Goal: Task Accomplishment & Management: Manage account settings

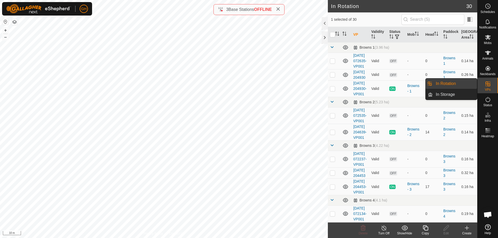
click at [459, 83] on link "In Rotation" at bounding box center [454, 84] width 44 height 10
click at [453, 83] on link "In Rotation" at bounding box center [454, 84] width 44 height 10
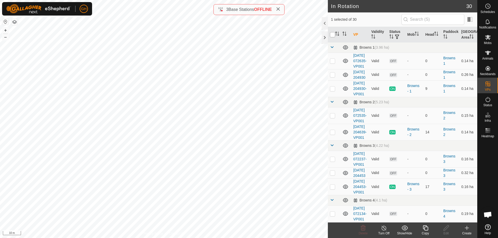
click at [330, 33] on input "checkbox" at bounding box center [332, 34] width 5 height 5
checkbox input "true"
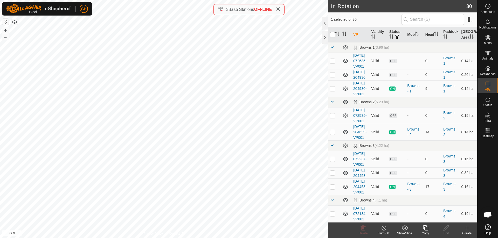
checkbox input "true"
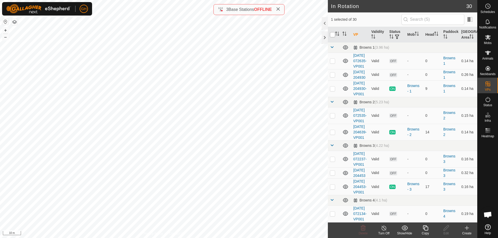
checkbox input "true"
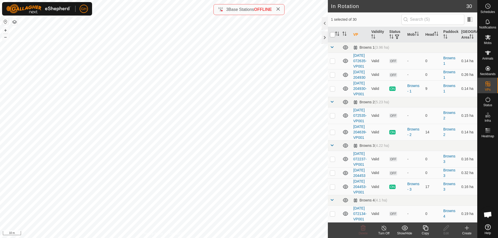
checkbox input "true"
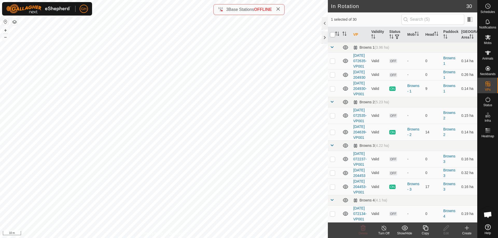
checkbox input "true"
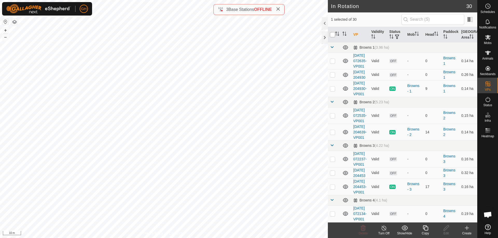
checkbox input "true"
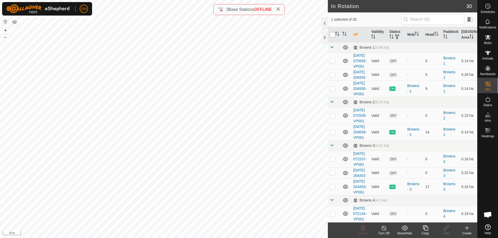
checkbox input "true"
click at [331, 91] on p-checkbox at bounding box center [332, 89] width 5 height 4
checkbox input "false"
click at [331, 134] on p-checkbox at bounding box center [332, 132] width 5 height 4
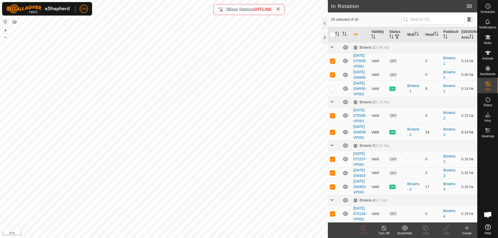
checkbox input "false"
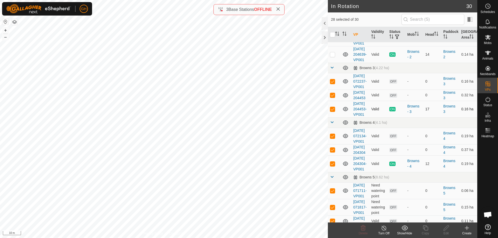
click at [333, 111] on p-checkbox at bounding box center [332, 109] width 5 height 4
checkbox input "false"
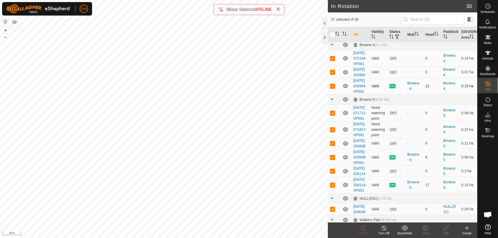
click at [333, 88] on p-checkbox at bounding box center [332, 86] width 5 height 4
checkbox input "false"
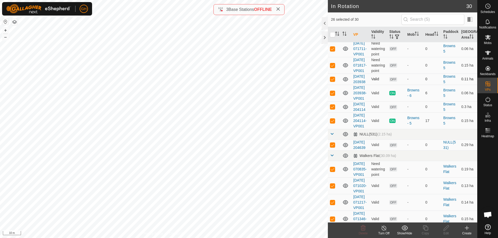
scroll to position [233, 0]
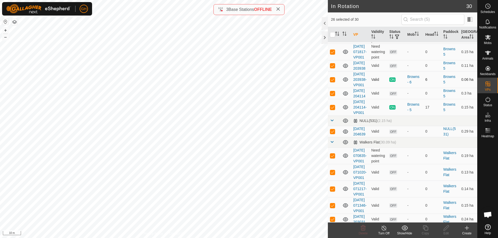
click at [332, 82] on p-checkbox at bounding box center [332, 79] width 5 height 4
checkbox input "false"
click at [333, 109] on p-checkbox at bounding box center [332, 107] width 5 height 4
checkbox input "false"
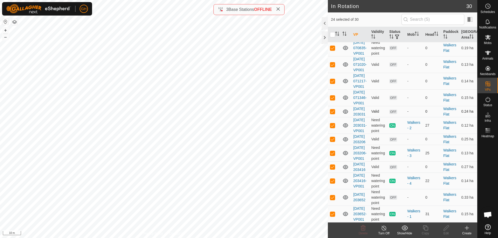
scroll to position [415, 0]
click at [333, 128] on p-checkbox at bounding box center [332, 125] width 5 height 4
checkbox input "false"
click at [333, 155] on p-checkbox at bounding box center [332, 153] width 5 height 4
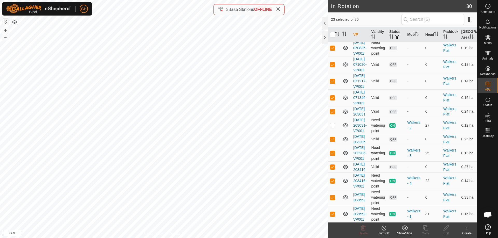
checkbox input "false"
click at [332, 183] on p-checkbox at bounding box center [332, 181] width 5 height 4
checkbox input "false"
click at [332, 212] on p-checkbox at bounding box center [332, 214] width 5 height 4
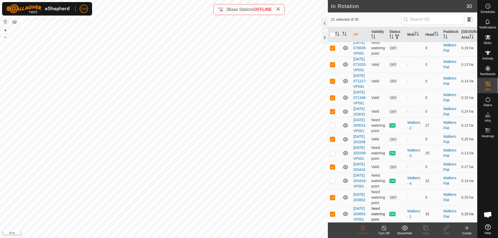
checkbox input "false"
click at [361, 229] on icon at bounding box center [362, 227] width 5 height 5
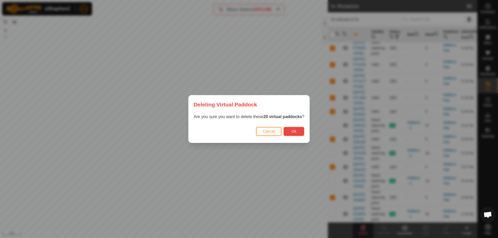
click at [294, 131] on span "Ok" at bounding box center [293, 131] width 5 height 4
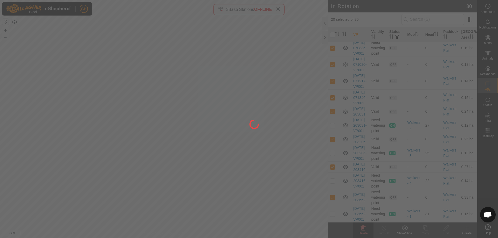
checkbox input "false"
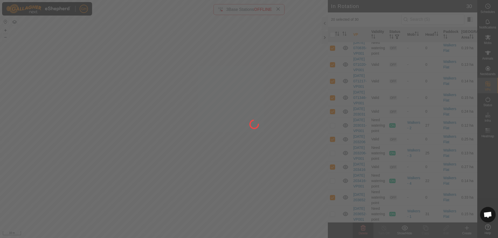
checkbox input "false"
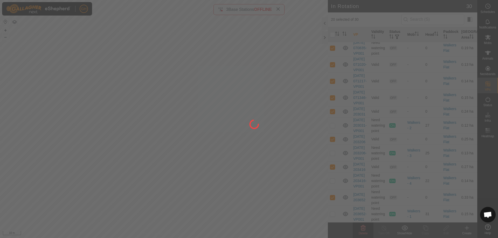
checkbox input "false"
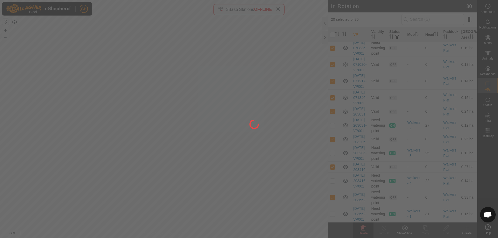
checkbox input "false"
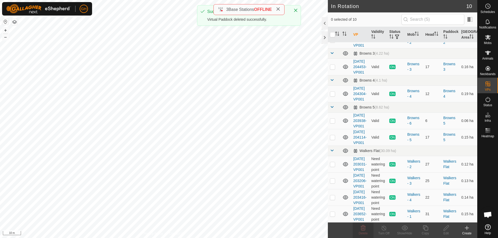
scroll to position [0, 0]
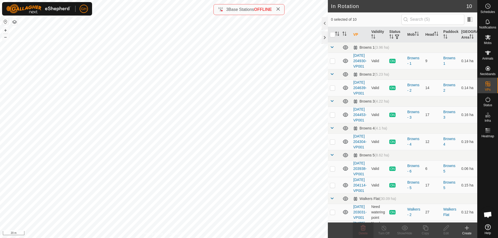
checkbox input "true"
click at [467, 228] on icon at bounding box center [467, 228] width 4 height 0
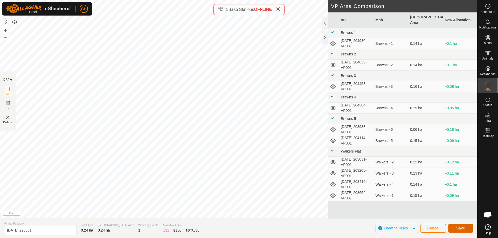
click at [457, 227] on span "Save" at bounding box center [460, 228] width 9 height 4
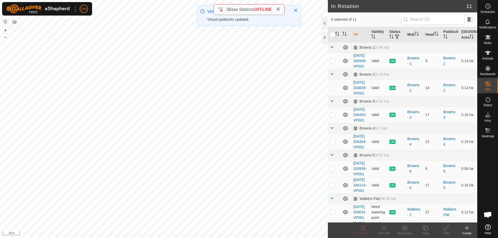
checkbox input "true"
click at [428, 229] on copy-svg-icon at bounding box center [425, 228] width 21 height 6
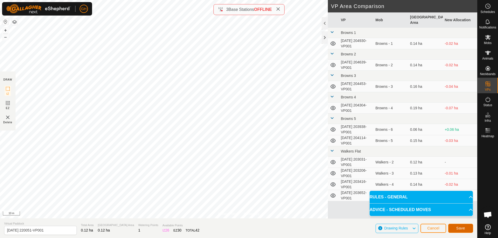
click at [465, 229] on button "Save" at bounding box center [460, 228] width 25 height 9
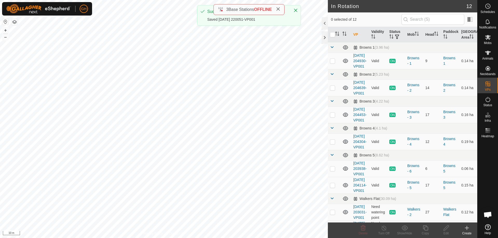
checkbox input "true"
click at [427, 228] on icon at bounding box center [425, 228] width 6 height 6
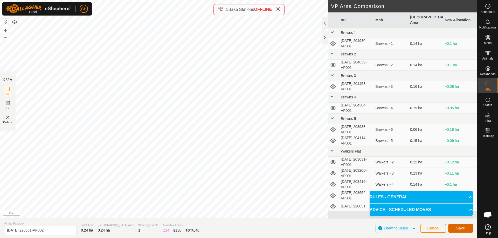
click at [463, 226] on button "Save" at bounding box center [460, 228] width 25 height 9
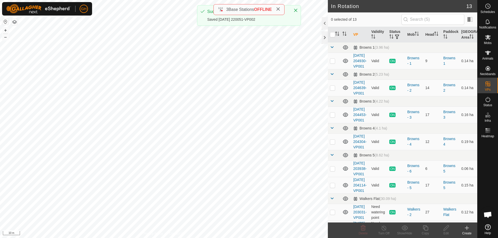
checkbox input "true"
click at [426, 229] on icon at bounding box center [425, 228] width 6 height 6
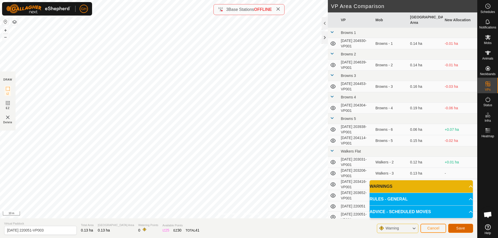
click at [461, 227] on span "Save" at bounding box center [460, 228] width 9 height 4
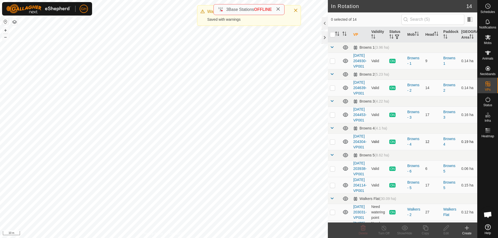
checkbox input "true"
click at [425, 228] on icon at bounding box center [425, 228] width 6 height 6
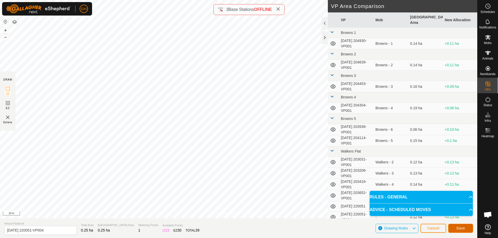
click at [463, 227] on span "Save" at bounding box center [460, 228] width 9 height 4
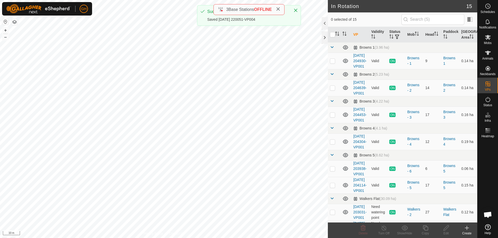
checkbox input "true"
click at [422, 228] on icon at bounding box center [425, 228] width 6 height 6
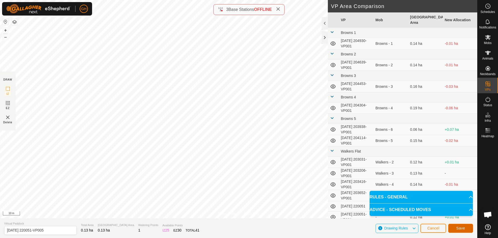
click at [464, 229] on span "Save" at bounding box center [460, 228] width 9 height 4
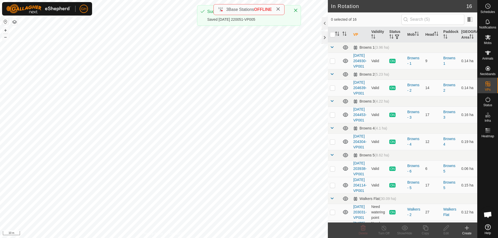
checkbox input "true"
click at [425, 230] on icon at bounding box center [425, 228] width 6 height 6
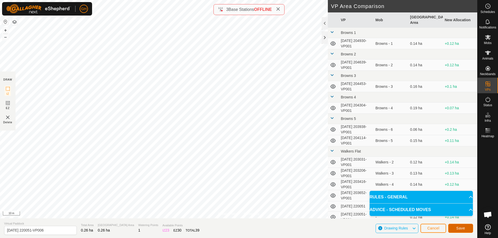
click at [464, 227] on span "Save" at bounding box center [460, 228] width 9 height 4
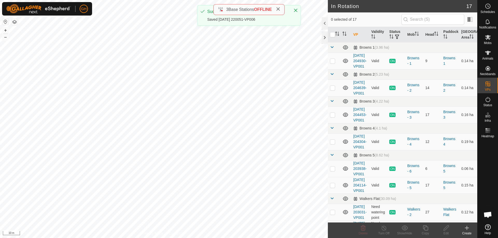
checkbox input "true"
click at [429, 230] on copy-svg-icon at bounding box center [425, 228] width 21 height 6
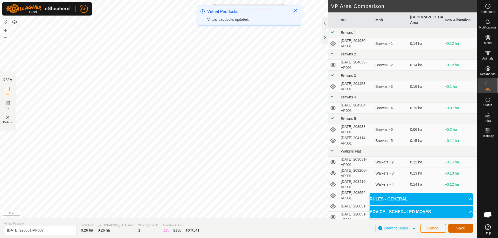
click at [460, 229] on span "Save" at bounding box center [460, 228] width 9 height 4
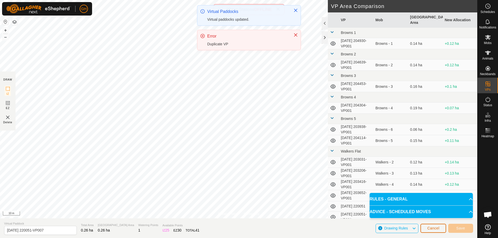
click at [435, 229] on span "Cancel" at bounding box center [433, 228] width 12 height 4
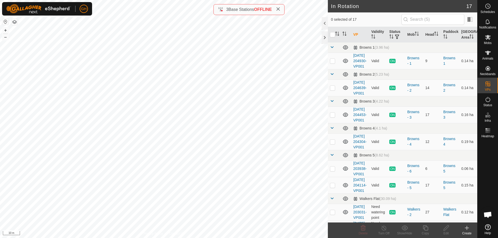
checkbox input "true"
click at [425, 231] on div "Copy" at bounding box center [425, 233] width 21 height 5
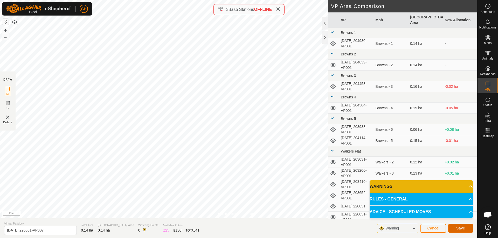
click at [469, 228] on button "Save" at bounding box center [460, 228] width 25 height 9
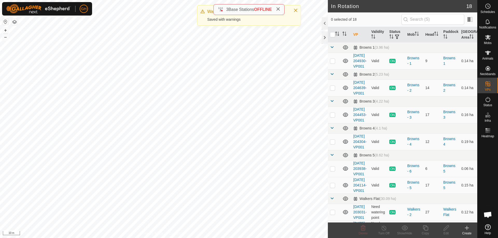
checkbox input "true"
click at [429, 230] on copy-svg-icon at bounding box center [425, 228] width 21 height 6
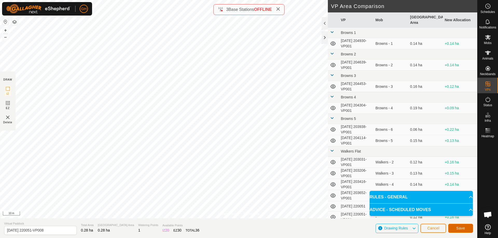
click at [455, 226] on button "Save" at bounding box center [460, 228] width 25 height 9
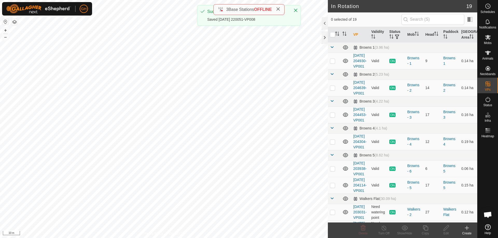
checkbox input "true"
click at [427, 228] on icon at bounding box center [425, 228] width 6 height 6
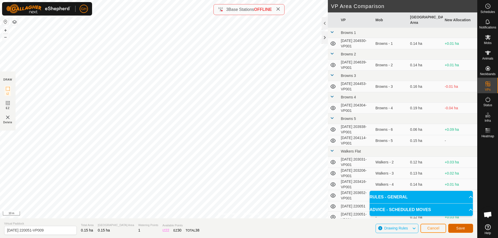
click at [452, 226] on button "Save" at bounding box center [460, 228] width 25 height 9
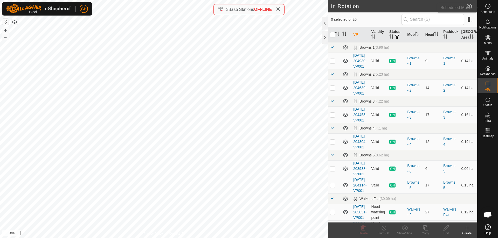
click at [486, 9] on icon at bounding box center [487, 6] width 6 height 6
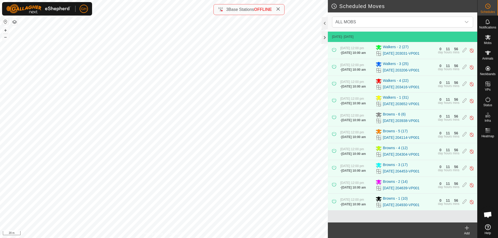
click at [466, 228] on icon at bounding box center [467, 228] width 4 height 0
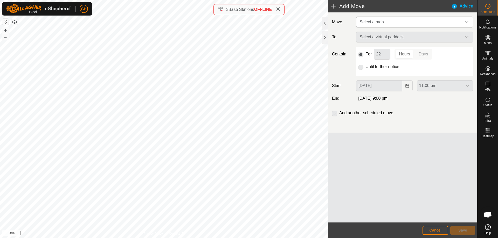
click at [409, 21] on span "Select a mob" at bounding box center [409, 22] width 104 height 10
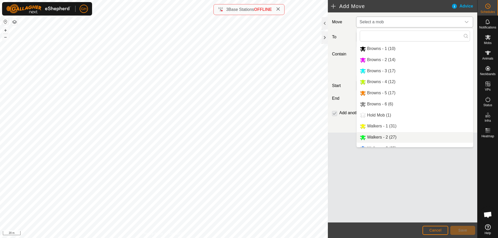
click at [392, 137] on li "Walkers - 2 (27)" at bounding box center [414, 137] width 116 height 11
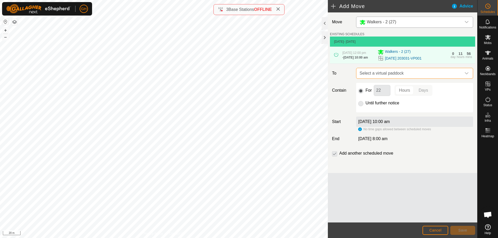
click at [399, 79] on span "Select a virtual paddock" at bounding box center [409, 73] width 104 height 10
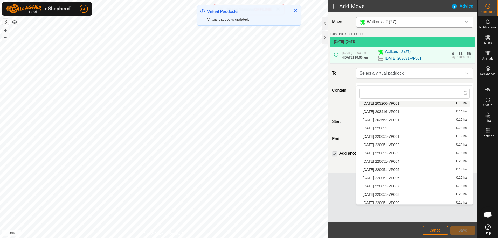
scroll to position [133, 0]
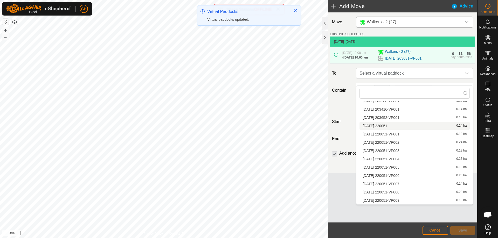
click at [403, 125] on li "2025-09-15 220051 0.24 ha" at bounding box center [414, 126] width 110 height 8
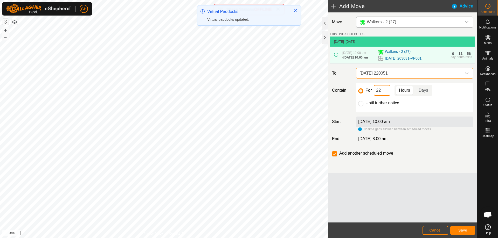
click at [384, 95] on input "22" at bounding box center [381, 90] width 17 height 11
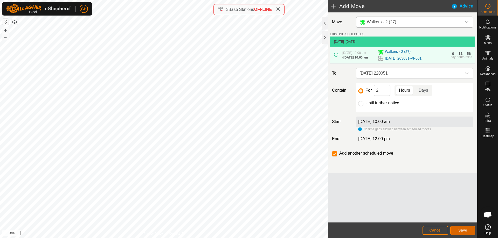
click at [458, 230] on span "Save" at bounding box center [462, 230] width 9 height 4
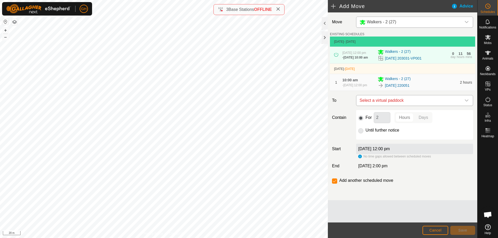
click at [413, 106] on span "Select a virtual paddock" at bounding box center [409, 100] width 104 height 10
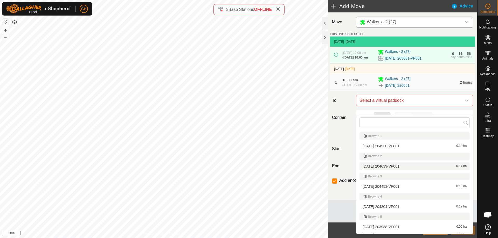
scroll to position [125, 0]
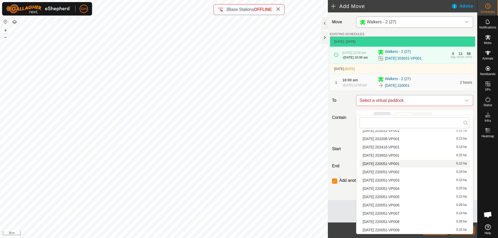
click at [405, 164] on li "2025-09-15 220051-VP001 0.12 ha" at bounding box center [414, 164] width 110 height 8
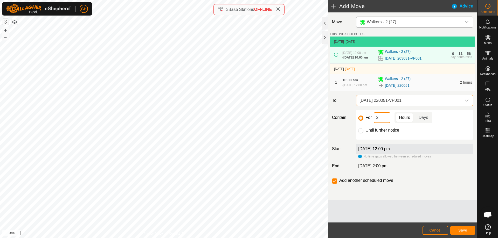
click at [387, 123] on input "2" at bounding box center [381, 117] width 17 height 11
click at [459, 228] on span "Save" at bounding box center [462, 230] width 9 height 4
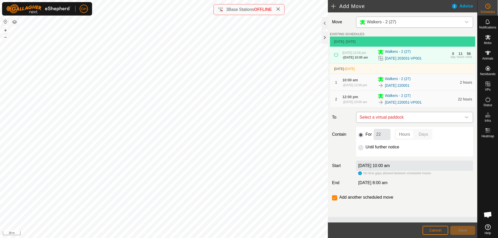
click at [407, 123] on span "Select a virtual paddock" at bounding box center [409, 117] width 104 height 10
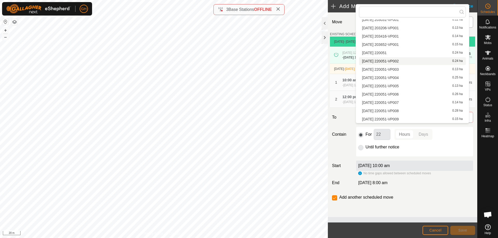
click at [409, 60] on li "2025-09-15 220051-VP002 0.24 ha" at bounding box center [412, 61] width 107 height 8
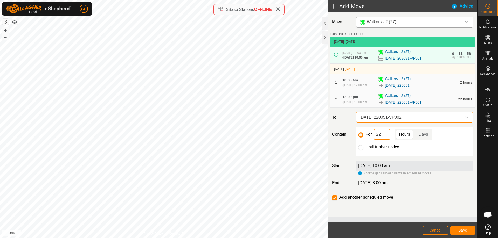
click at [382, 140] on input "22" at bounding box center [381, 134] width 17 height 11
click at [458, 227] on button "Save" at bounding box center [462, 230] width 25 height 9
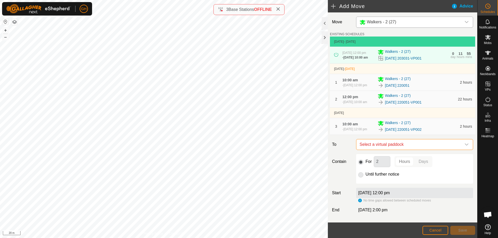
click at [410, 150] on span "Select a virtual paddock" at bounding box center [409, 144] width 104 height 10
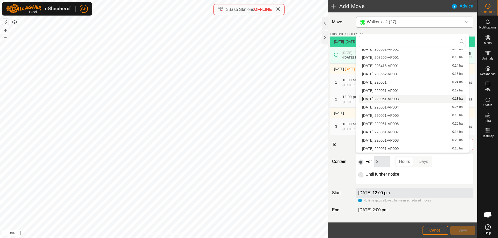
click at [410, 98] on li "2025-09-15 220051-VP003 0.13 ha" at bounding box center [412, 99] width 107 height 8
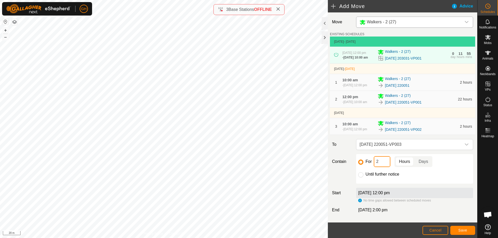
click at [382, 167] on input "2" at bounding box center [381, 161] width 17 height 11
click at [459, 227] on button "Save" at bounding box center [462, 230] width 25 height 9
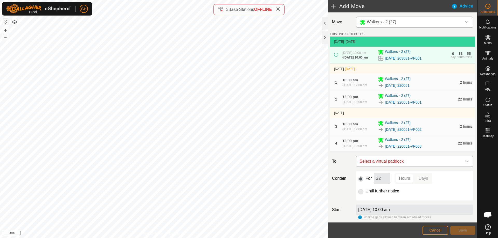
click at [414, 167] on span "Select a virtual paddock" at bounding box center [409, 161] width 104 height 10
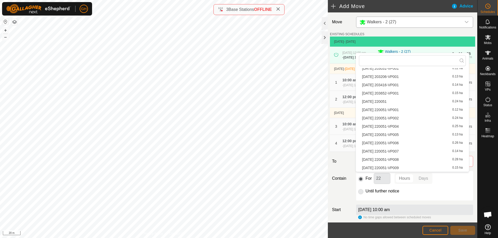
click at [406, 125] on li "2025-09-15 220051-VP004 0.25 ha" at bounding box center [412, 127] width 107 height 8
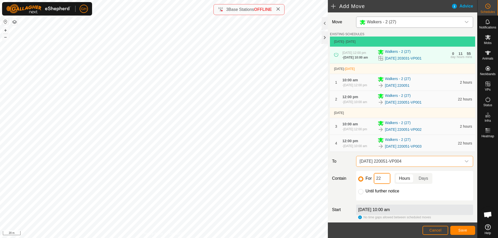
click at [383, 184] on input "22" at bounding box center [381, 178] width 17 height 11
click at [464, 228] on button "Save" at bounding box center [462, 230] width 25 height 9
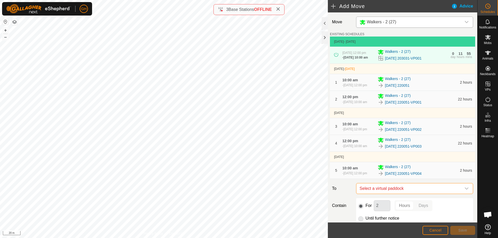
click at [421, 194] on span "Select a virtual paddock" at bounding box center [409, 188] width 104 height 10
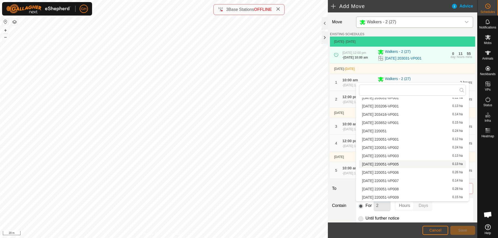
click at [407, 163] on li "2025-09-15 220051-VP005 0.13 ha" at bounding box center [412, 164] width 107 height 8
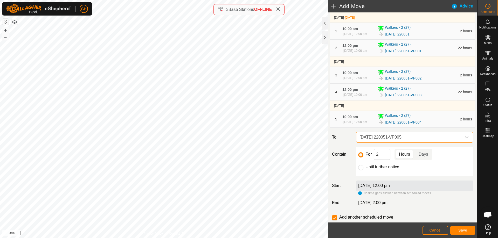
scroll to position [52, 0]
click at [384, 159] on input "2" at bounding box center [381, 153] width 17 height 11
click at [458, 232] on button "Save" at bounding box center [462, 230] width 25 height 9
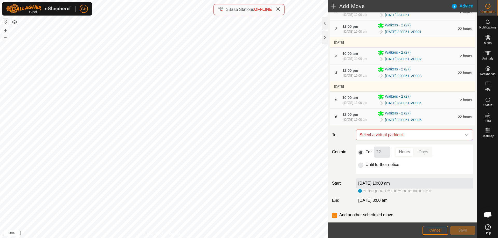
scroll to position [103, 0]
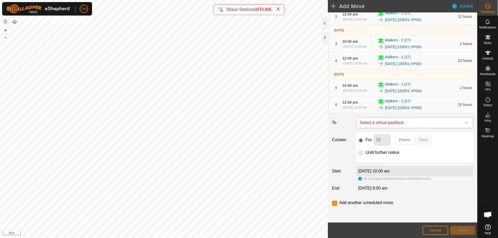
click at [414, 124] on span "Select a virtual paddock" at bounding box center [409, 123] width 104 height 10
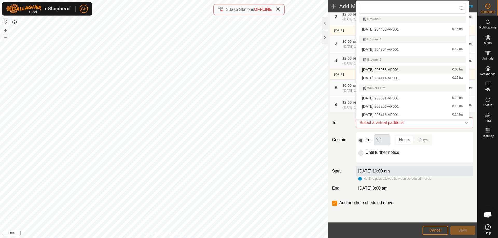
scroll to position [125, 0]
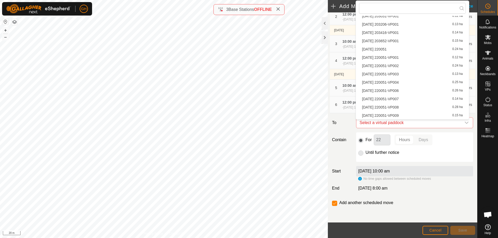
click at [413, 89] on li "2025-09-15 220051-VP006 0.26 ha" at bounding box center [412, 91] width 107 height 8
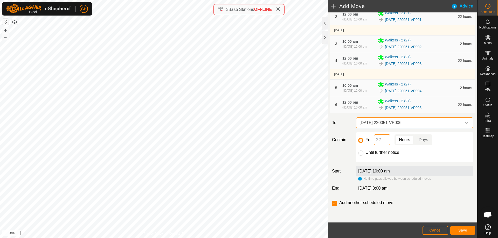
click at [383, 138] on input "22" at bounding box center [381, 140] width 17 height 11
click at [465, 229] on span "Save" at bounding box center [462, 230] width 9 height 4
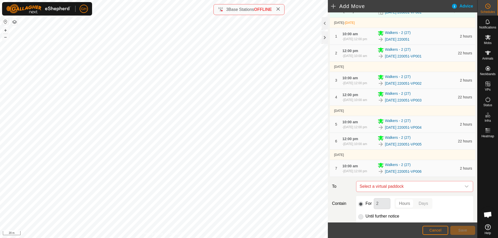
scroll to position [132, 0]
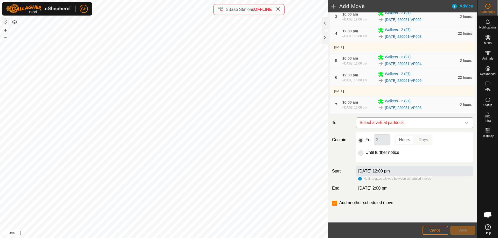
click at [417, 120] on span "Select a virtual paddock" at bounding box center [409, 123] width 104 height 10
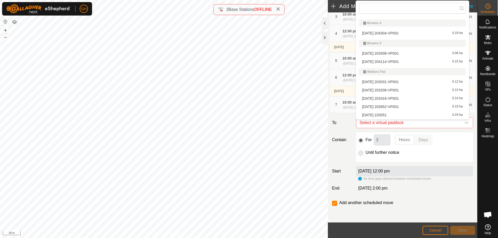
scroll to position [125, 0]
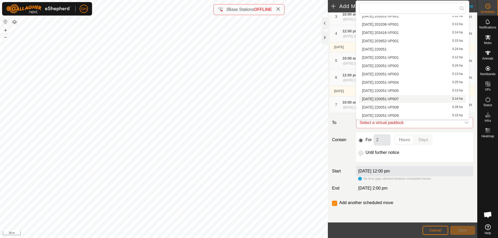
click at [409, 98] on li "2025-09-15 220051-VP007 0.14 ha" at bounding box center [412, 99] width 107 height 8
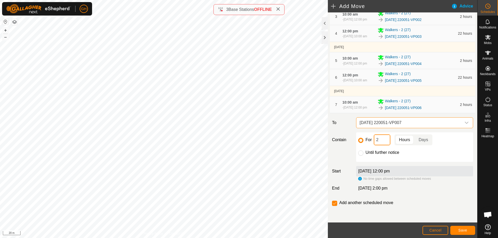
click at [385, 142] on input "2" at bounding box center [381, 140] width 17 height 11
click at [468, 231] on button "Save" at bounding box center [462, 230] width 25 height 9
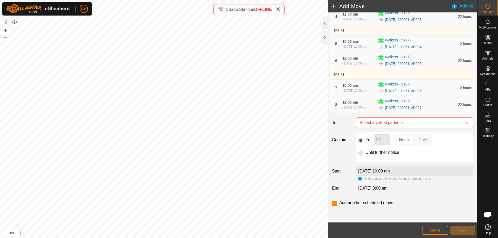
scroll to position [152, 0]
click at [426, 124] on span "Select a virtual paddock" at bounding box center [409, 123] width 104 height 10
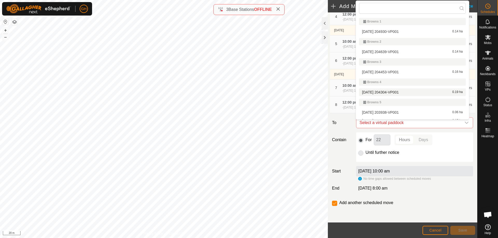
scroll to position [125, 0]
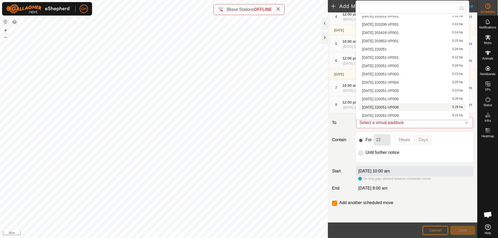
click at [415, 105] on li "2025-09-15 220051-VP008 0.28 ha" at bounding box center [412, 107] width 107 height 8
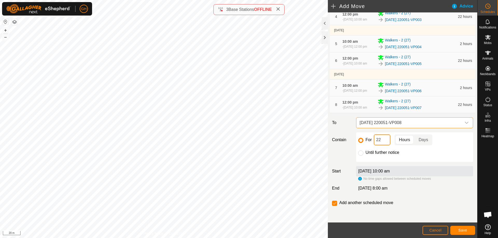
click at [388, 142] on input "22" at bounding box center [381, 140] width 17 height 11
click at [463, 232] on span "Save" at bounding box center [462, 230] width 9 height 4
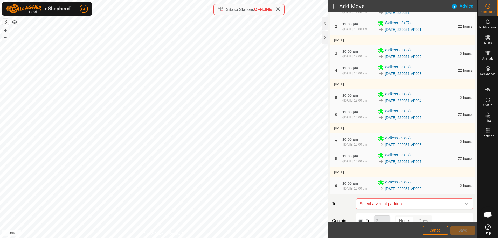
scroll to position [181, 0]
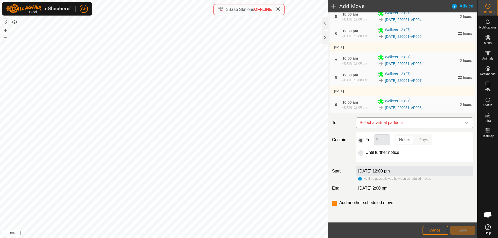
click at [397, 122] on span "Select a virtual paddock" at bounding box center [409, 123] width 104 height 10
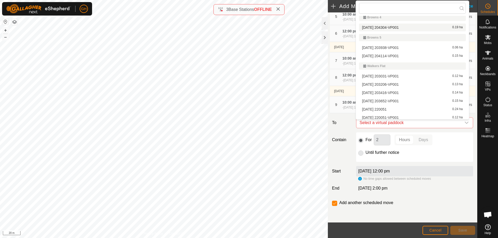
scroll to position [125, 0]
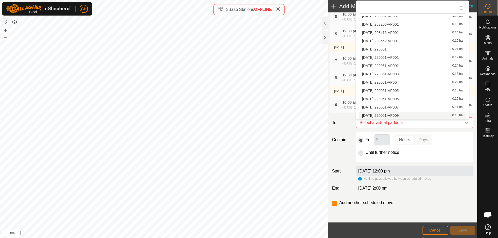
click at [404, 114] on li "2025-09-15 220051-VP009 0.15 ha" at bounding box center [412, 116] width 107 height 8
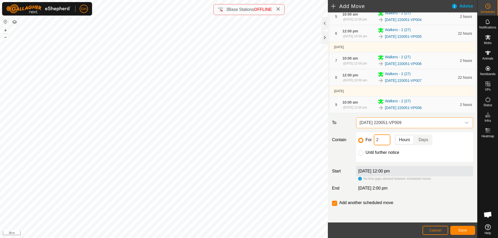
click at [387, 138] on input "2" at bounding box center [381, 140] width 17 height 11
type input "22"
click at [333, 203] on input "checkbox" at bounding box center [334, 203] width 5 height 5
checkbox input "false"
click at [462, 229] on span "Save" at bounding box center [462, 230] width 9 height 4
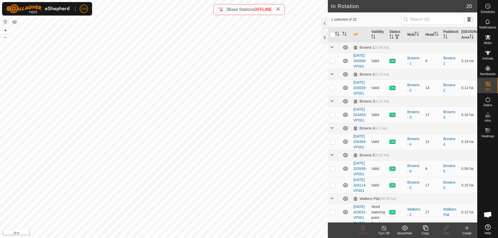
click at [468, 230] on icon at bounding box center [466, 228] width 6 height 6
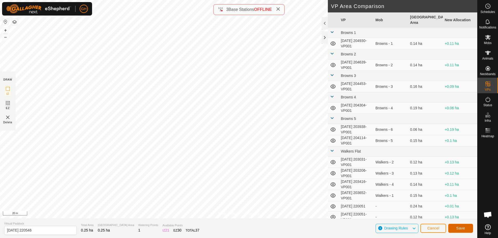
click at [452, 226] on button "Save" at bounding box center [460, 228] width 25 height 9
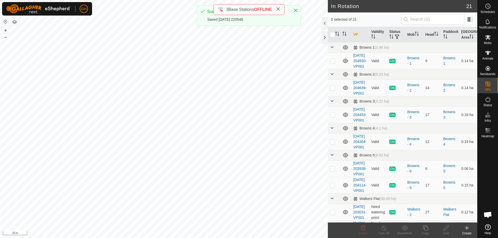
checkbox input "true"
click at [425, 229] on icon at bounding box center [425, 228] width 6 height 6
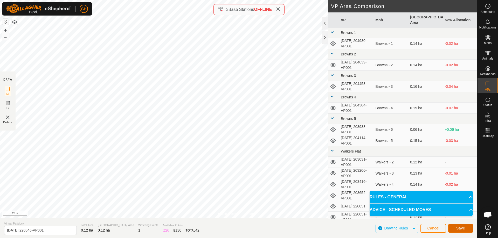
click at [459, 226] on button "Save" at bounding box center [460, 228] width 25 height 9
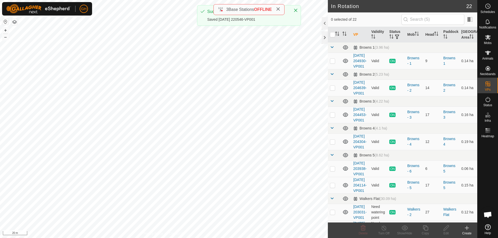
checkbox input "true"
click at [425, 229] on icon at bounding box center [425, 228] width 6 height 6
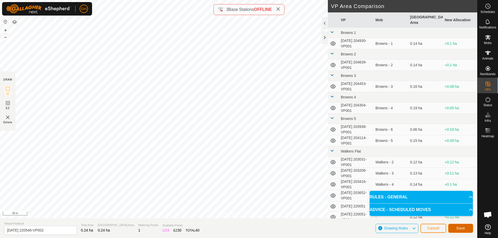
click at [454, 228] on button "Save" at bounding box center [460, 228] width 25 height 9
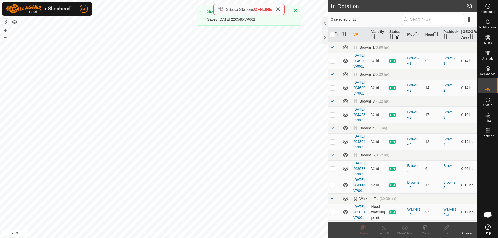
checkbox input "true"
click at [424, 229] on icon at bounding box center [424, 227] width 5 height 5
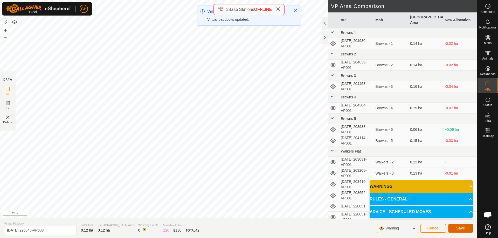
click at [463, 229] on span "Save" at bounding box center [460, 228] width 9 height 4
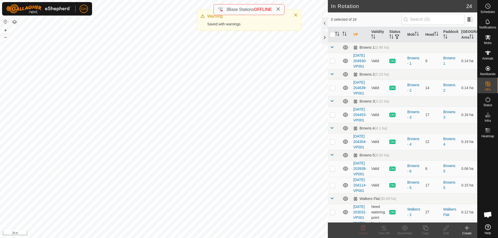
checkbox input "true"
click at [423, 227] on icon at bounding box center [425, 228] width 6 height 6
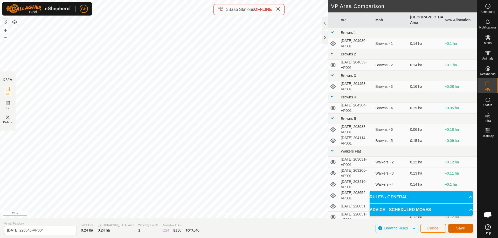
click at [458, 225] on button "Save" at bounding box center [460, 228] width 25 height 9
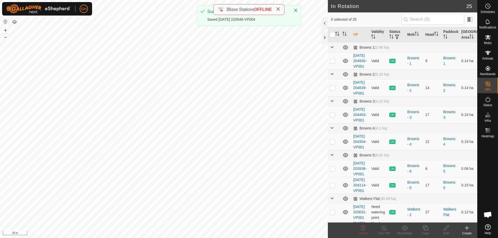
checkbox input "true"
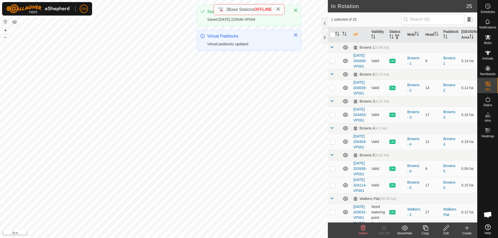
click at [425, 228] on icon at bounding box center [425, 228] width 6 height 6
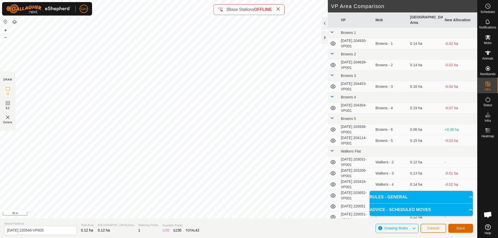
click at [462, 228] on span "Save" at bounding box center [460, 228] width 9 height 4
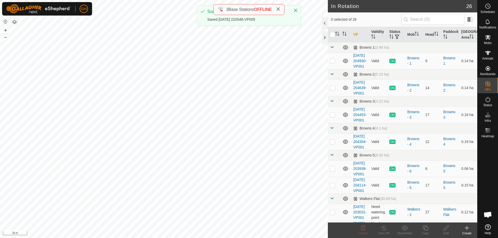
checkbox input "true"
click at [425, 225] on icon at bounding box center [425, 228] width 6 height 6
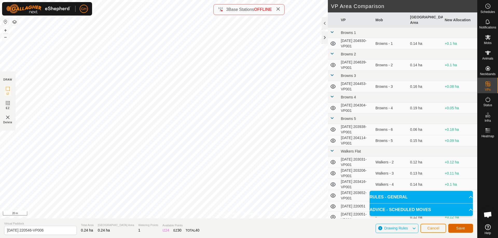
click at [460, 226] on span "Save" at bounding box center [460, 228] width 9 height 4
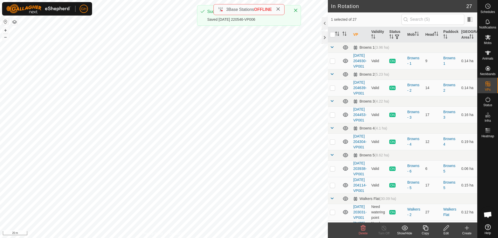
checkbox input "false"
checkbox input "true"
click at [423, 229] on icon at bounding box center [424, 227] width 5 height 5
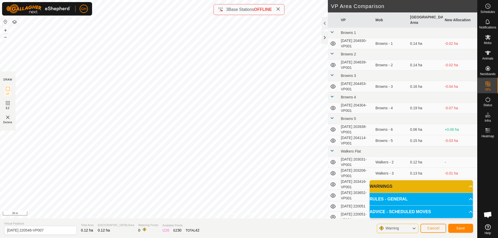
click at [474, 234] on section "Virtual Paddock 2025-09-15 220546-VP007 Total Area 0.12 ha Grazing Area 0.12 ha…" at bounding box center [238, 228] width 477 height 20
click at [463, 228] on span "Save" at bounding box center [460, 228] width 9 height 4
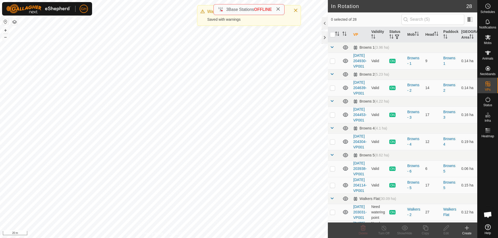
checkbox input "true"
click at [422, 228] on icon at bounding box center [425, 228] width 6 height 6
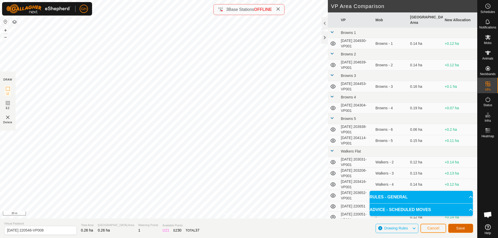
click at [454, 224] on button "Save" at bounding box center [460, 228] width 25 height 9
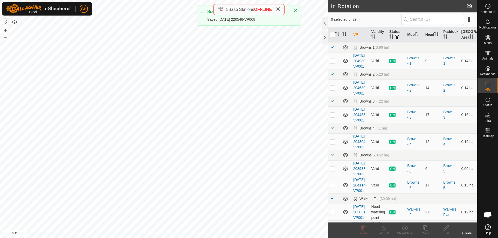
checkbox input "true"
click at [429, 227] on copy-svg-icon at bounding box center [425, 228] width 21 height 6
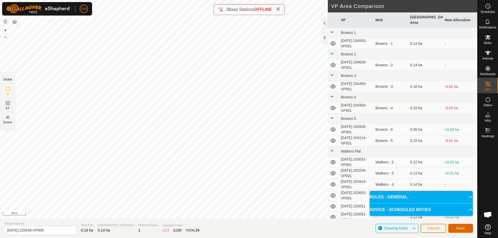
click at [458, 227] on span "Save" at bounding box center [460, 228] width 9 height 4
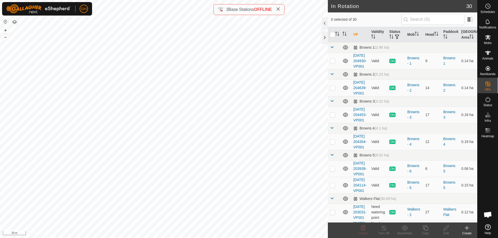
click at [486, 7] on icon at bounding box center [487, 6] width 6 height 6
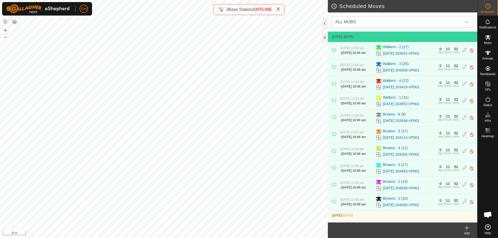
click at [468, 235] on div "Add" at bounding box center [466, 233] width 21 height 5
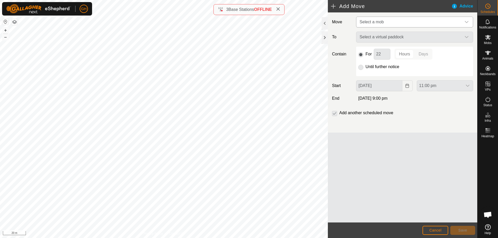
click at [411, 23] on span "Select a mob" at bounding box center [409, 22] width 104 height 10
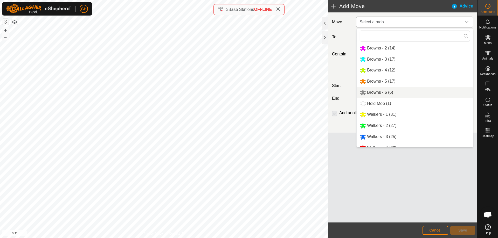
scroll to position [18, 0]
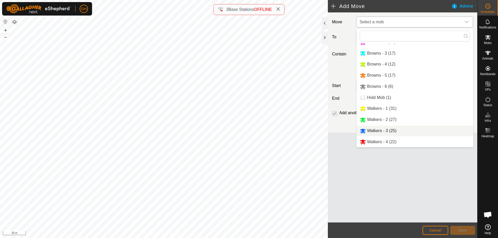
click at [386, 129] on li "Walkers - 3 (25)" at bounding box center [414, 131] width 116 height 11
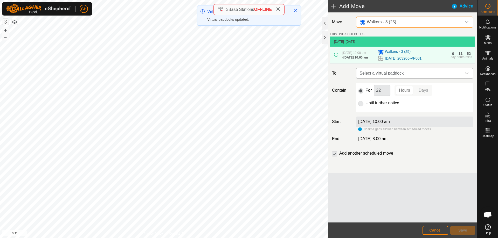
click at [386, 79] on span "Select a virtual paddock" at bounding box center [409, 73] width 104 height 10
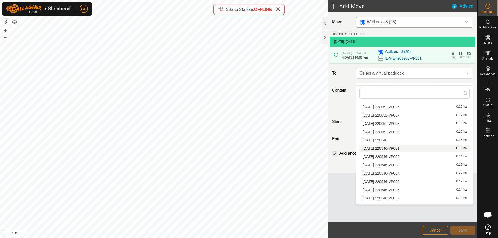
scroll to position [216, 0]
click at [409, 127] on li "2025-09-15 220546 0.25 ha" at bounding box center [414, 126] width 110 height 8
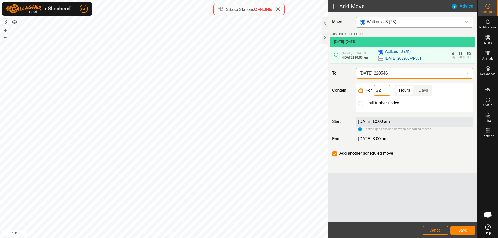
click at [383, 96] on input "22" at bounding box center [381, 90] width 17 height 11
click at [462, 230] on span "Save" at bounding box center [462, 230] width 9 height 4
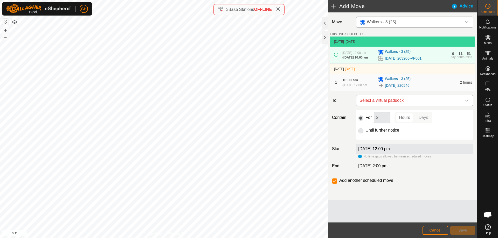
click at [413, 106] on span "Select a virtual paddock" at bounding box center [409, 100] width 104 height 10
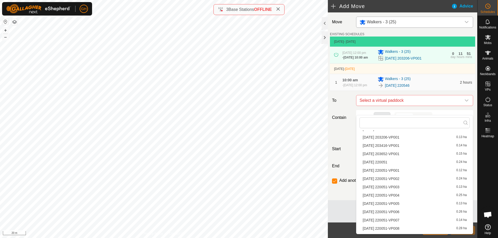
scroll to position [208, 0]
click at [413, 162] on li "2025-09-15 220546-VP001 0.12 ha" at bounding box center [414, 164] width 110 height 8
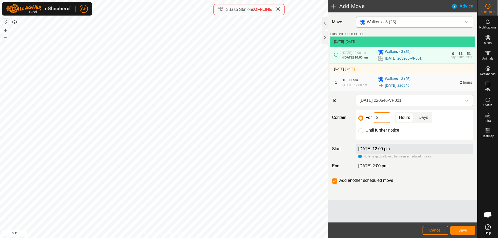
click at [387, 123] on input "2" at bounding box center [381, 117] width 17 height 11
click at [459, 230] on span "Save" at bounding box center [462, 230] width 9 height 4
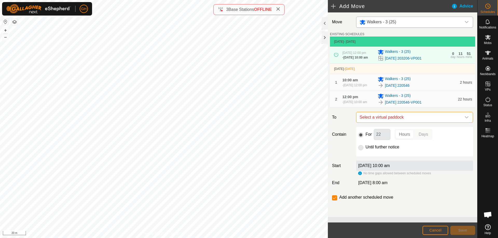
click at [409, 123] on span "Select a virtual paddock" at bounding box center [409, 117] width 104 height 10
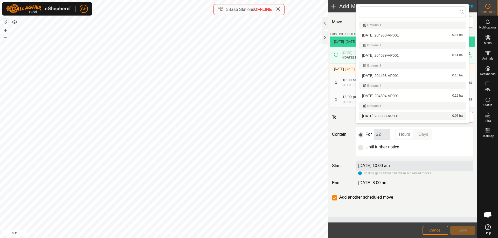
scroll to position [5, 0]
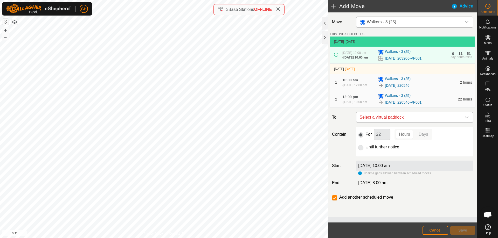
click at [412, 123] on span "Select a virtual paddock" at bounding box center [409, 117] width 104 height 10
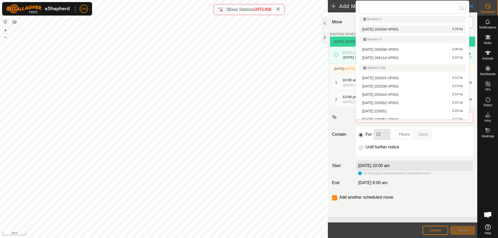
scroll to position [208, 0]
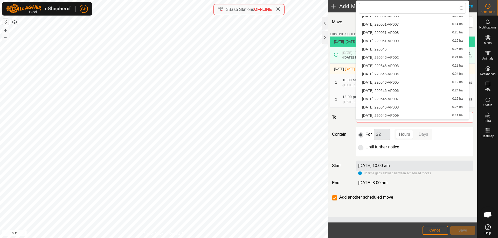
click at [405, 59] on li "2025-09-15 220546-VP002 0.24 ha" at bounding box center [412, 58] width 107 height 8
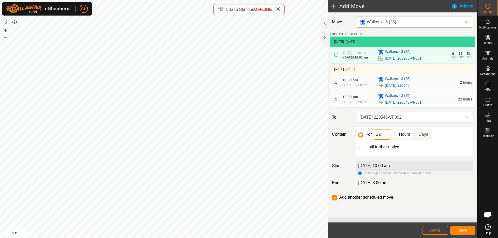
click at [385, 140] on input "22" at bounding box center [381, 134] width 17 height 11
click at [464, 227] on button "Save" at bounding box center [462, 230] width 25 height 9
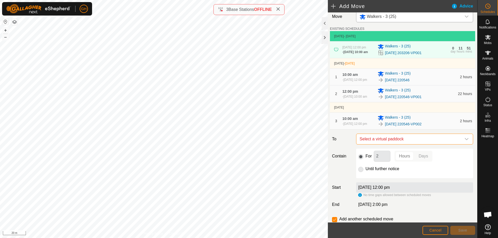
click at [411, 144] on span "Select a virtual paddock" at bounding box center [409, 139] width 104 height 10
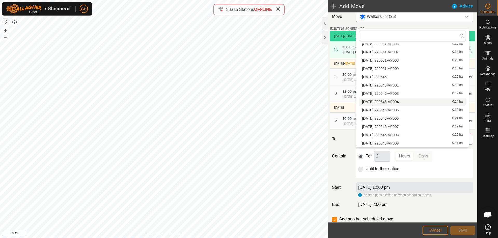
click at [408, 100] on li "2025-09-15 220546-VP004 0.24 ha" at bounding box center [412, 102] width 107 height 8
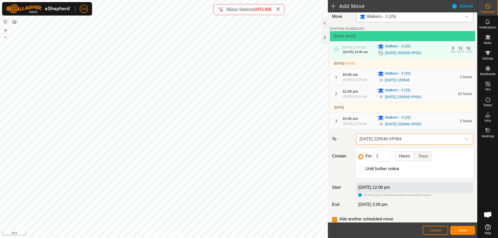
click at [413, 144] on span "[DATE] 220546-VP004" at bounding box center [409, 139] width 104 height 10
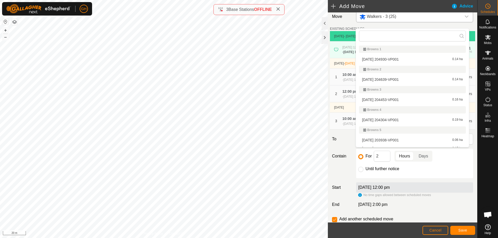
scroll to position [166, 0]
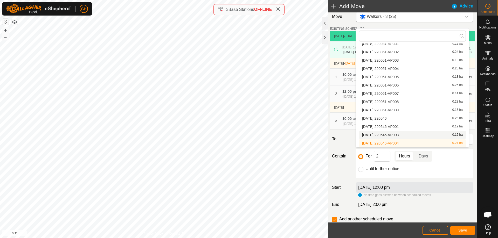
click at [405, 135] on li "2025-09-15 220546-VP003 0.12 ha" at bounding box center [412, 135] width 107 height 8
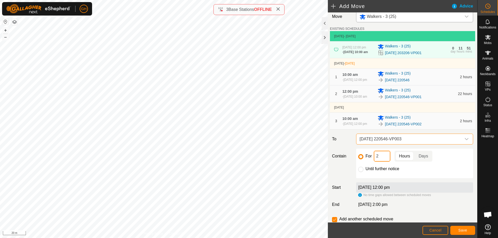
click at [386, 162] on input "2" at bounding box center [381, 156] width 17 height 11
click at [461, 228] on button "Save" at bounding box center [462, 230] width 25 height 9
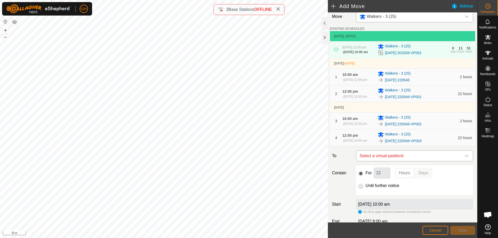
click at [415, 161] on span "Select a virtual paddock" at bounding box center [409, 156] width 104 height 10
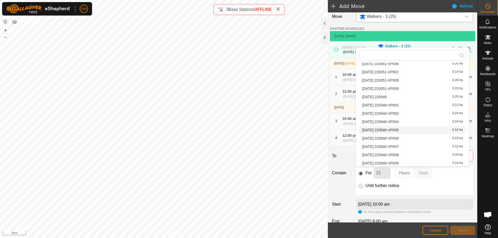
scroll to position [208, 0]
click at [411, 119] on li "2025-09-15 220546-VP004 0.24 ha" at bounding box center [412, 121] width 107 height 8
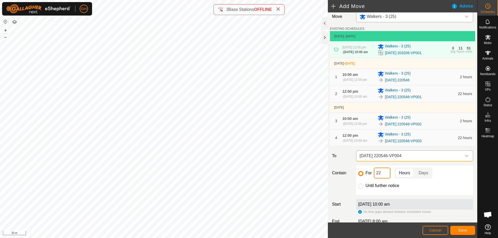
click at [384, 179] on input "22" at bounding box center [381, 173] width 17 height 11
click at [467, 230] on button "Save" at bounding box center [462, 230] width 25 height 9
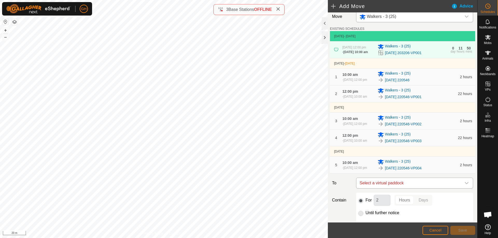
click at [420, 188] on span "Select a virtual paddock" at bounding box center [409, 183] width 104 height 10
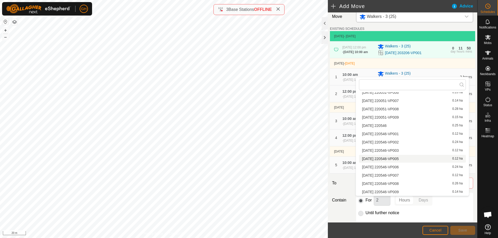
click at [411, 158] on li "2025-09-15 220546-VP005 0.12 ha" at bounding box center [412, 159] width 107 height 8
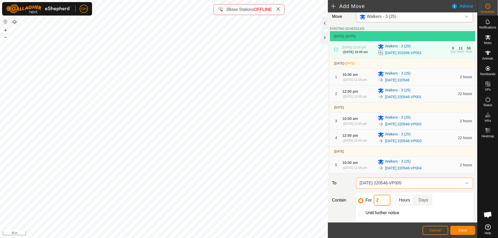
click at [384, 206] on input "2" at bounding box center [381, 200] width 17 height 11
click at [453, 227] on button "Save" at bounding box center [462, 230] width 25 height 9
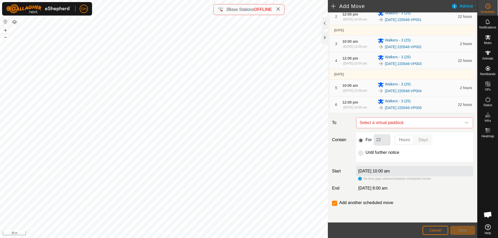
scroll to position [103, 0]
click at [416, 125] on span "Select a virtual paddock" at bounding box center [409, 123] width 104 height 10
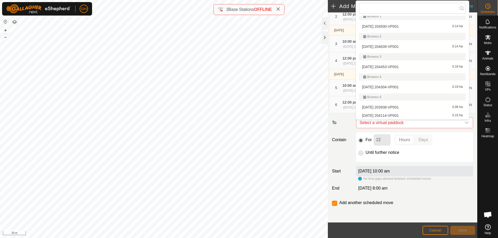
scroll to position [208, 0]
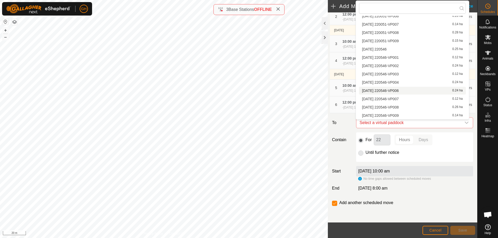
click at [410, 91] on li "2025-09-15 220546-VP006 0.24 ha" at bounding box center [412, 91] width 107 height 8
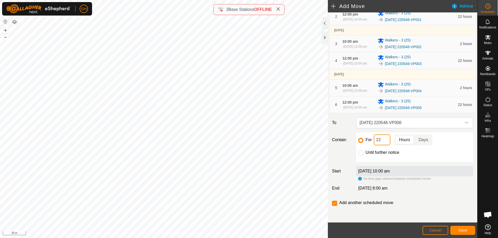
click at [385, 141] on input "22" at bounding box center [381, 140] width 17 height 11
click at [459, 230] on span "Save" at bounding box center [462, 230] width 9 height 4
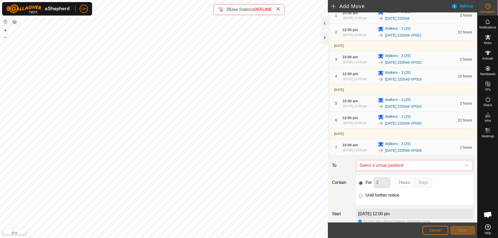
scroll to position [104, 0]
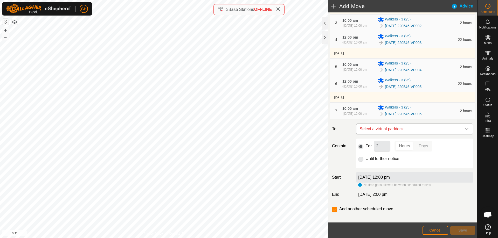
click at [414, 134] on span "Select a virtual paddock" at bounding box center [409, 129] width 104 height 10
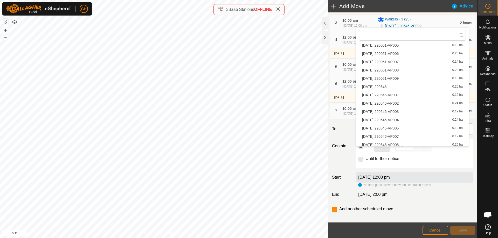
scroll to position [208, 0]
click at [412, 124] on li "2025-09-15 220546-VP007 0.12 ha" at bounding box center [412, 126] width 107 height 8
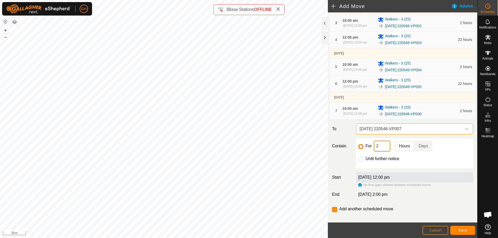
click at [385, 152] on input "2" at bounding box center [381, 146] width 17 height 11
click at [464, 227] on button "Save" at bounding box center [462, 230] width 25 height 9
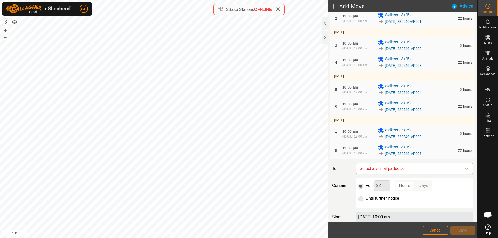
scroll to position [104, 0]
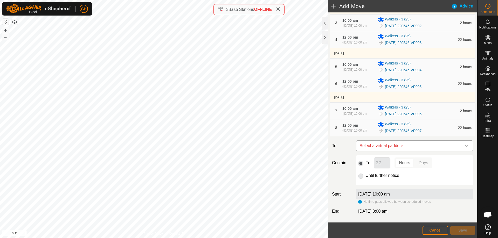
click at [427, 151] on span "Select a virtual paddock" at bounding box center [409, 146] width 104 height 10
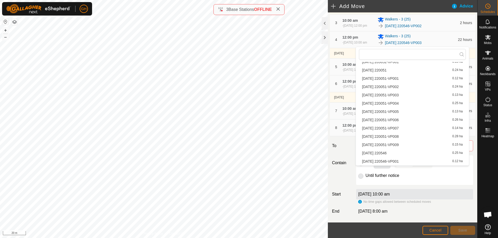
scroll to position [208, 0]
click at [407, 153] on li "2025-09-15 220546-VP008 0.26 ha" at bounding box center [412, 154] width 107 height 8
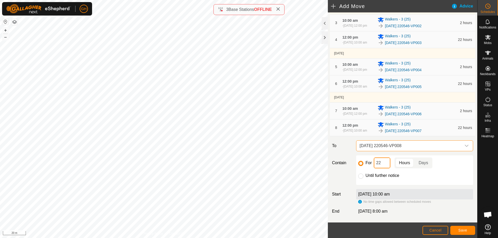
click at [381, 168] on input "22" at bounding box center [381, 163] width 17 height 11
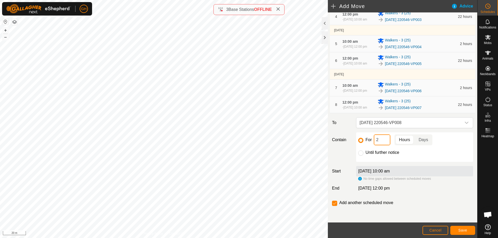
scroll to position [152, 0]
click at [461, 228] on button "Save" at bounding box center [462, 230] width 25 height 9
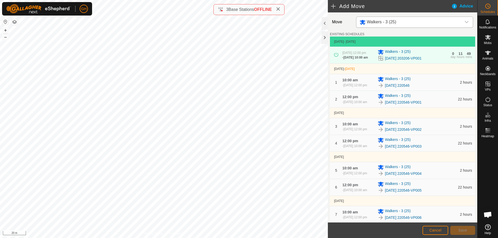
scroll to position [181, 0]
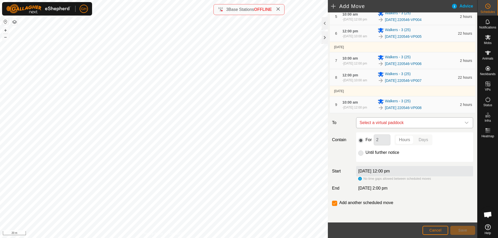
click at [411, 128] on p-select "Select a virtual paddock" at bounding box center [414, 122] width 117 height 11
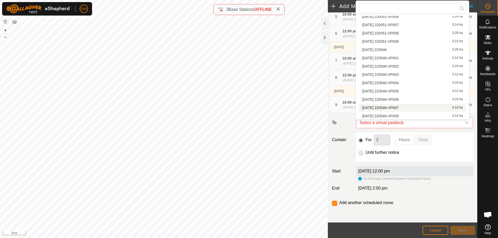
scroll to position [208, 0]
click at [407, 114] on li "2025-09-15 220546-VP009 0.14 ha" at bounding box center [412, 116] width 107 height 8
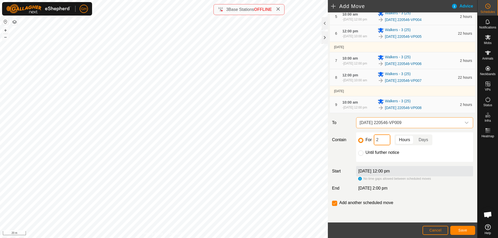
click at [387, 142] on input "2" at bounding box center [381, 140] width 17 height 11
type input "22"
click at [334, 203] on input "checkbox" at bounding box center [334, 203] width 5 height 5
checkbox input "false"
click at [459, 232] on span "Save" at bounding box center [462, 230] width 9 height 4
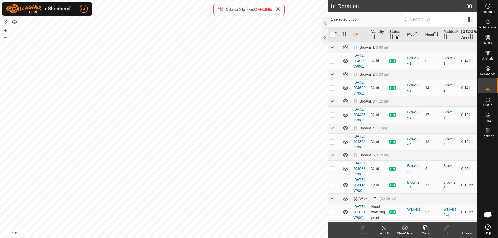
click at [467, 229] on icon at bounding box center [466, 228] width 6 height 6
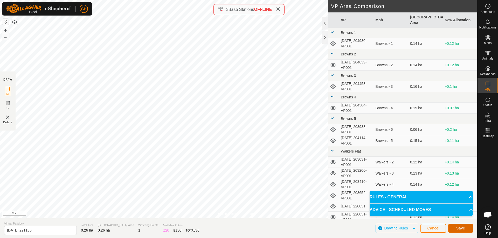
click at [451, 226] on button "Save" at bounding box center [460, 228] width 25 height 9
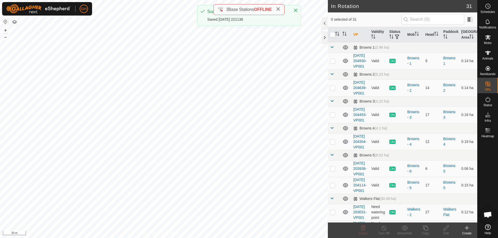
checkbox input "true"
click at [428, 228] on copy-svg-icon at bounding box center [425, 228] width 21 height 6
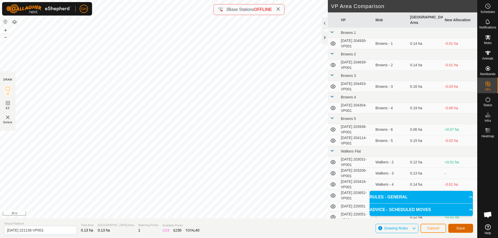
click at [455, 227] on button "Save" at bounding box center [460, 228] width 25 height 9
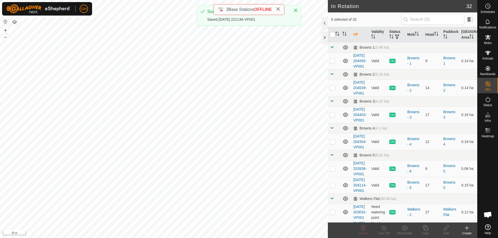
checkbox input "true"
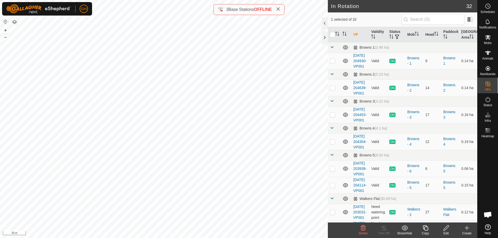
click at [425, 229] on icon at bounding box center [425, 228] width 6 height 6
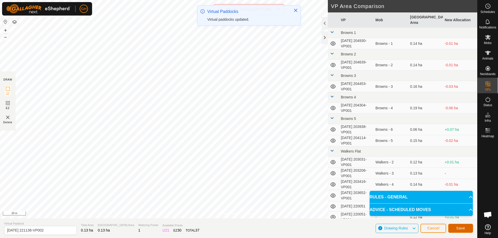
click at [466, 229] on button "Save" at bounding box center [460, 228] width 25 height 9
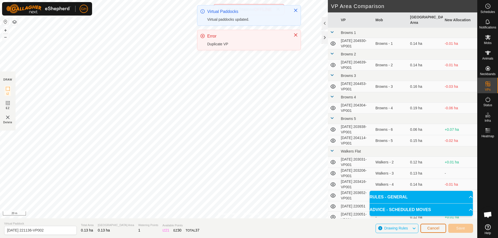
click at [437, 228] on span "Cancel" at bounding box center [433, 228] width 12 height 4
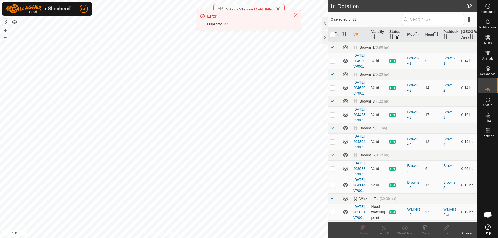
checkbox input "true"
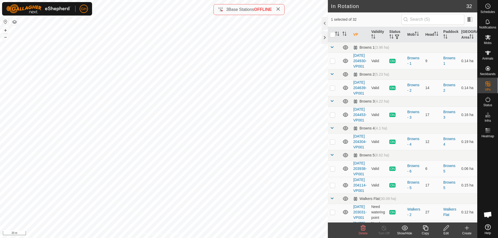
click at [427, 229] on icon at bounding box center [425, 228] width 6 height 6
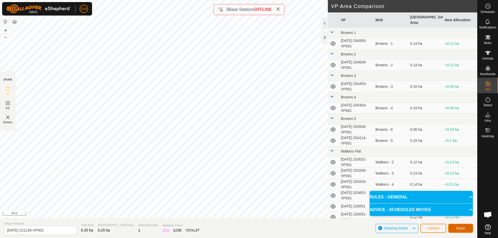
click at [459, 225] on button "Save" at bounding box center [460, 228] width 25 height 9
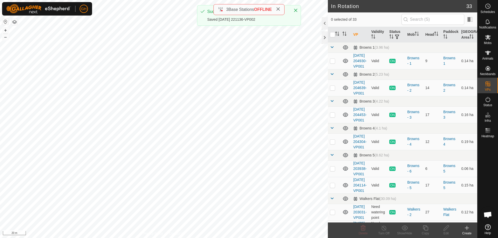
checkbox input "true"
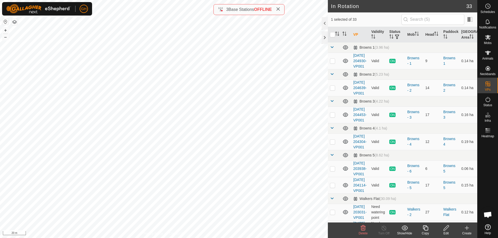
click at [427, 228] on icon at bounding box center [424, 227] width 5 height 5
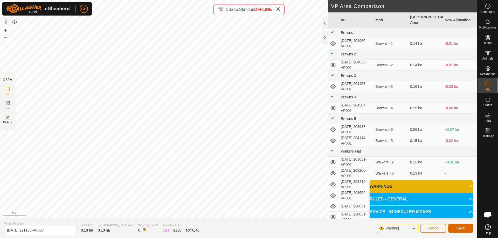
click at [456, 227] on span "Save" at bounding box center [460, 228] width 9 height 4
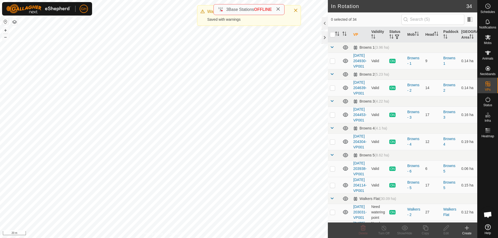
checkbox input "true"
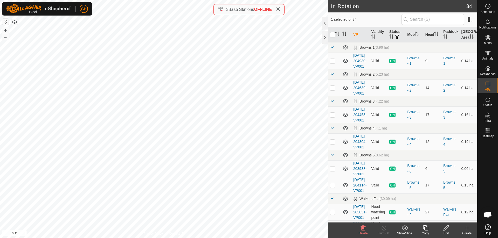
click at [425, 229] on icon at bounding box center [425, 228] width 6 height 6
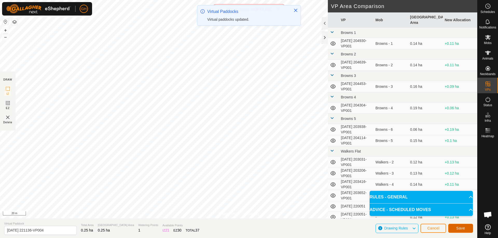
click at [462, 224] on button "Save" at bounding box center [460, 228] width 25 height 9
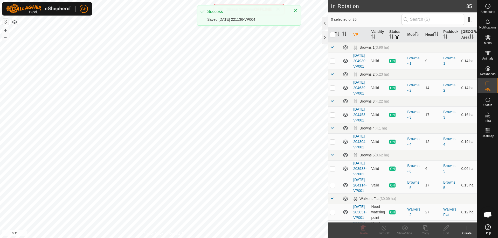
checkbox input "true"
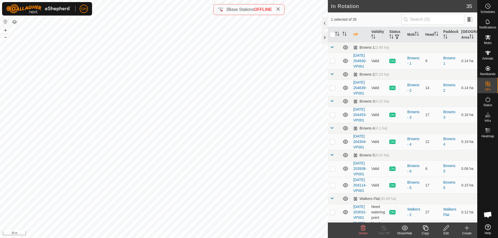
click at [427, 228] on icon at bounding box center [425, 228] width 6 height 6
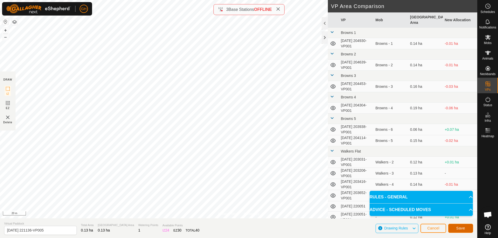
click at [464, 228] on span "Save" at bounding box center [460, 228] width 9 height 4
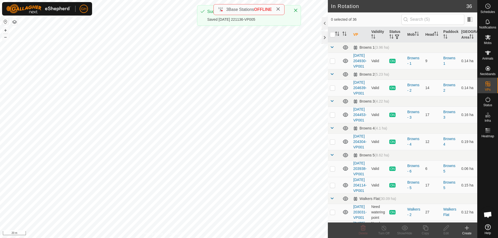
checkbox input "true"
click at [427, 228] on icon at bounding box center [425, 228] width 6 height 6
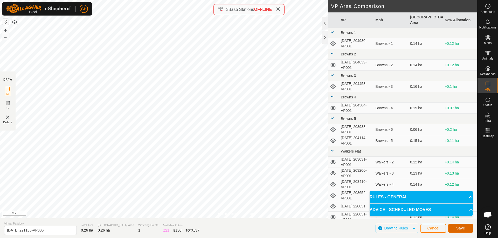
click at [468, 231] on button "Save" at bounding box center [460, 228] width 25 height 9
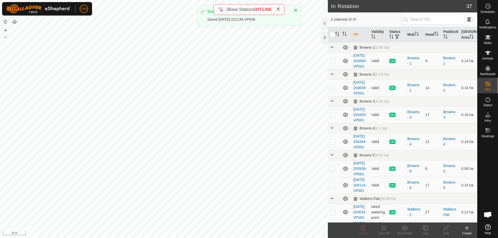
checkbox input "true"
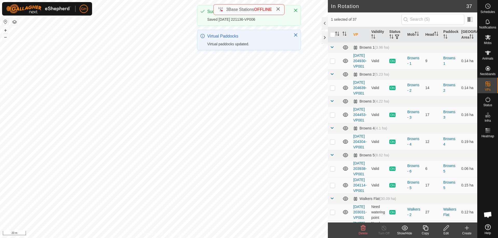
click at [422, 228] on icon at bounding box center [425, 228] width 6 height 6
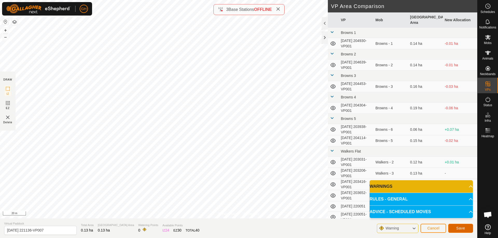
click at [460, 224] on button "Save" at bounding box center [460, 228] width 25 height 9
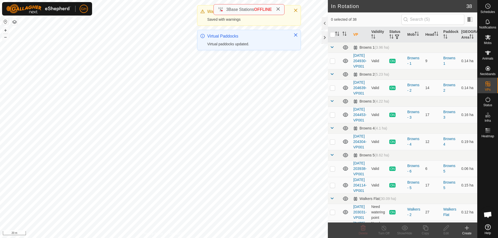
checkbox input "true"
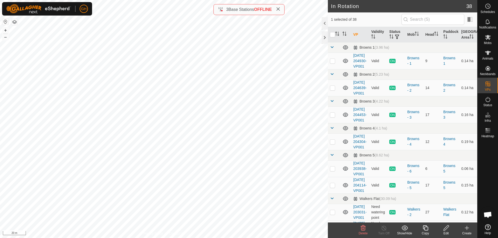
click at [424, 228] on icon at bounding box center [424, 227] width 5 height 5
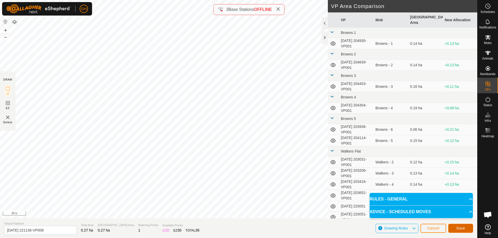
click at [458, 229] on span "Save" at bounding box center [460, 228] width 9 height 4
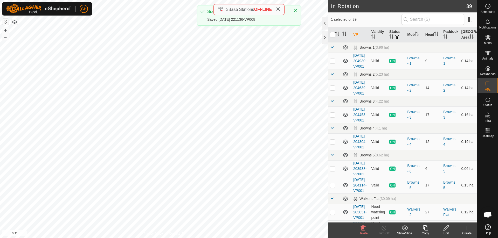
checkbox input "false"
checkbox input "true"
click at [425, 229] on icon at bounding box center [425, 228] width 6 height 6
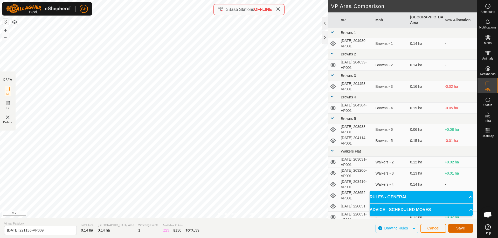
click at [463, 227] on span "Save" at bounding box center [460, 228] width 9 height 4
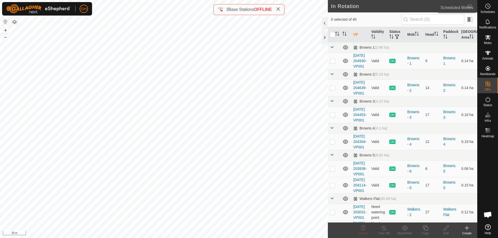
click at [490, 5] on circle at bounding box center [487, 6] width 5 height 5
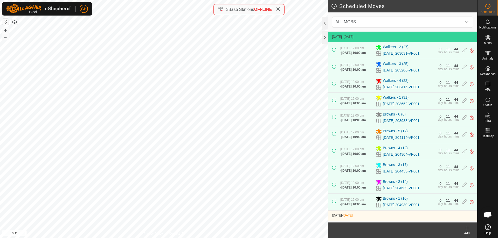
click at [468, 231] on div "Add" at bounding box center [466, 233] width 21 height 5
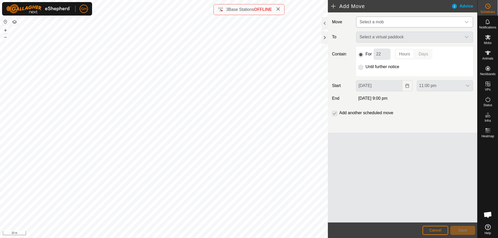
click at [418, 25] on span "Select a mob" at bounding box center [409, 22] width 104 height 10
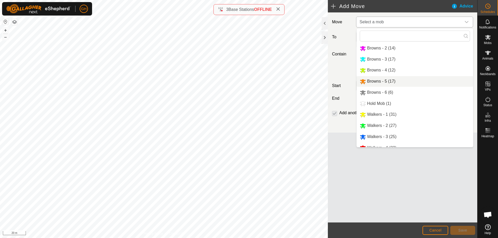
scroll to position [18, 0]
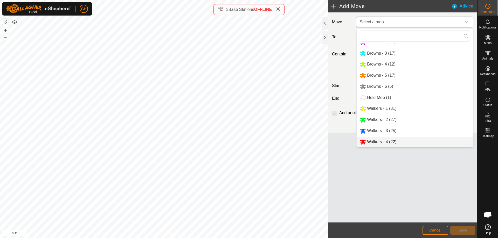
click at [387, 142] on li "Walkers - 4 (22)" at bounding box center [414, 142] width 116 height 11
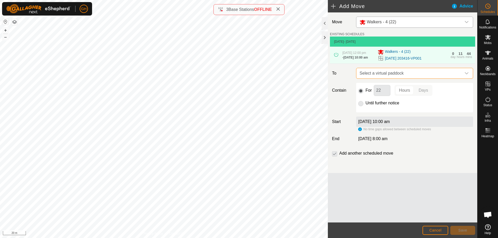
click at [385, 79] on span "Select a virtual paddock" at bounding box center [409, 73] width 104 height 10
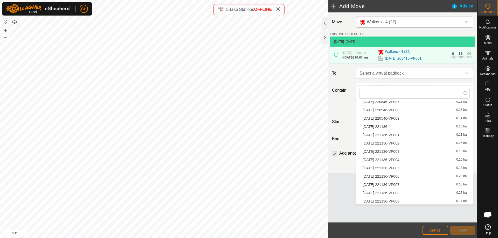
scroll to position [291, 0]
click at [397, 127] on li "2025-09-15 221136 0.26 ha" at bounding box center [414, 126] width 110 height 8
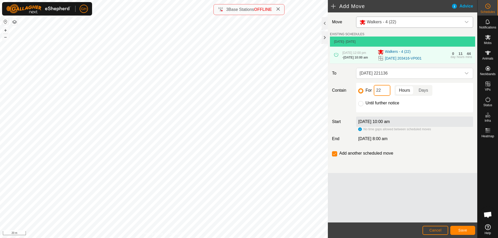
click at [384, 96] on input "22" at bounding box center [381, 90] width 17 height 11
click at [458, 230] on span "Save" at bounding box center [462, 230] width 9 height 4
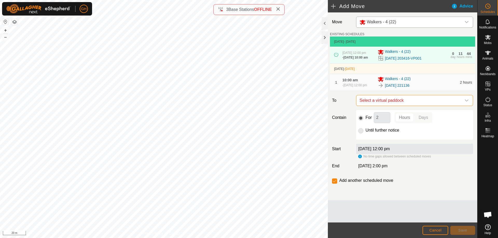
click at [401, 106] on span "Select a virtual paddock" at bounding box center [409, 100] width 104 height 10
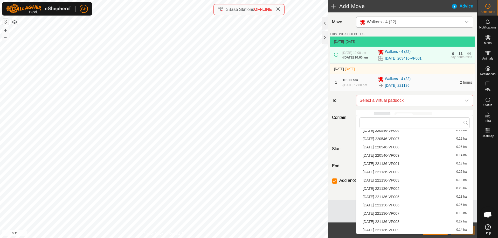
click at [409, 162] on li "2025-09-15 221136-VP001 0.13 ha" at bounding box center [414, 164] width 110 height 8
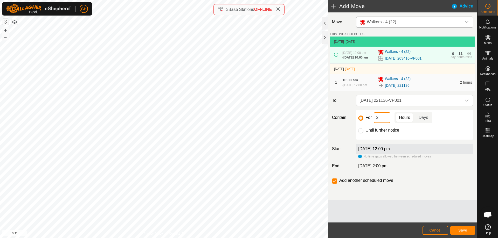
click at [384, 123] on input "2" at bounding box center [381, 117] width 17 height 11
click at [461, 228] on button "Save" at bounding box center [462, 230] width 25 height 9
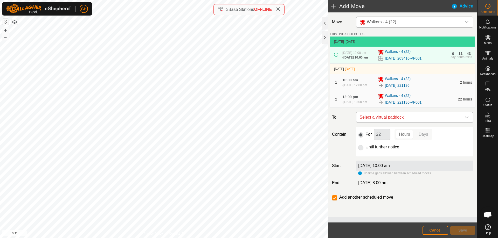
click at [392, 123] on span "Select a virtual paddock" at bounding box center [409, 117] width 104 height 10
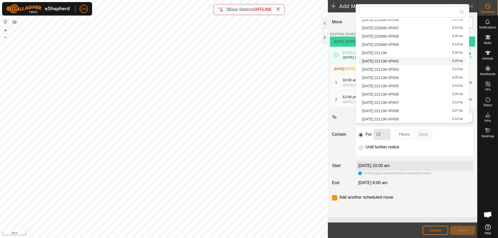
click at [401, 61] on li "2025-09-15 221136-VP002 0.25 ha" at bounding box center [412, 61] width 107 height 8
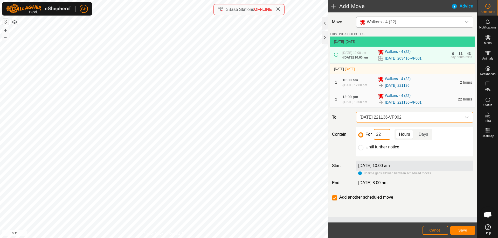
click at [385, 140] on input "22" at bounding box center [381, 134] width 17 height 11
click at [460, 230] on span "Save" at bounding box center [462, 230] width 9 height 4
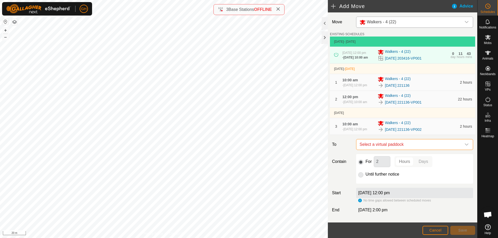
click at [413, 150] on span "Select a virtual paddock" at bounding box center [409, 144] width 104 height 10
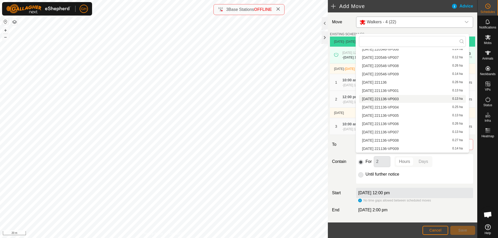
click at [407, 100] on li "2025-09-15 221136-VP003 0.13 ha" at bounding box center [412, 99] width 107 height 8
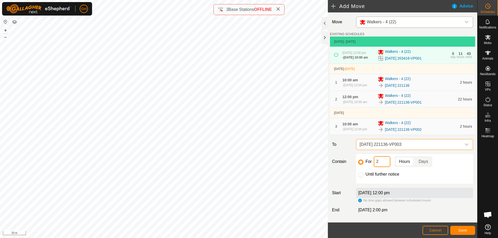
click at [383, 167] on input "2" at bounding box center [381, 161] width 17 height 11
click at [457, 229] on button "Save" at bounding box center [462, 230] width 25 height 9
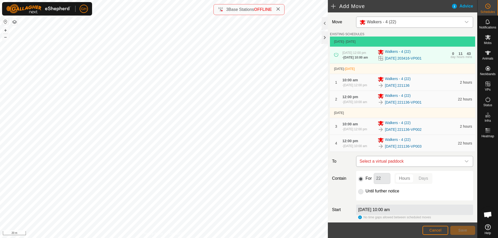
click at [416, 167] on span "Select a virtual paddock" at bounding box center [409, 161] width 104 height 10
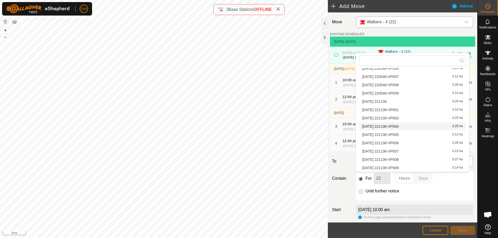
click at [411, 127] on li "2025-09-15 221136-VP004 0.25 ha" at bounding box center [412, 127] width 107 height 8
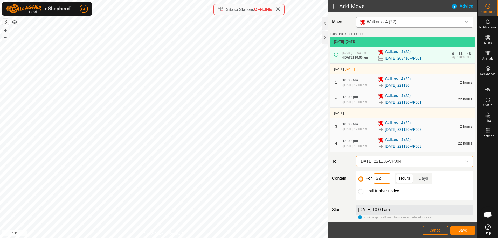
click at [383, 184] on input "22" at bounding box center [381, 178] width 17 height 11
click at [457, 228] on button "Save" at bounding box center [462, 230] width 25 height 9
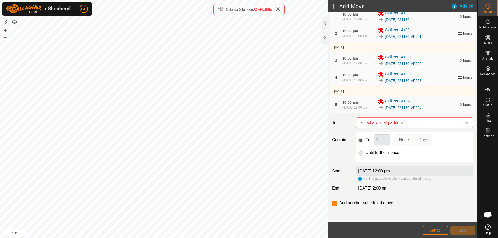
scroll to position [78, 0]
click at [404, 128] on span "Select a virtual paddock" at bounding box center [409, 123] width 104 height 10
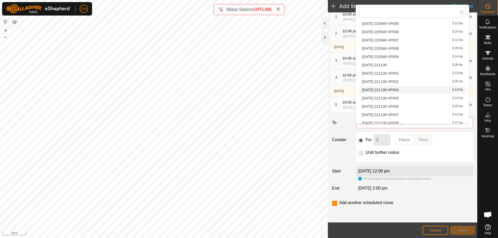
scroll to position [291, 0]
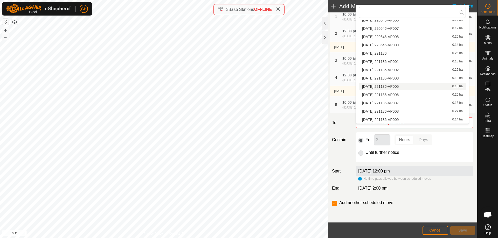
click at [412, 86] on li "2025-09-15 221136-VP005 0.13 ha" at bounding box center [412, 87] width 107 height 8
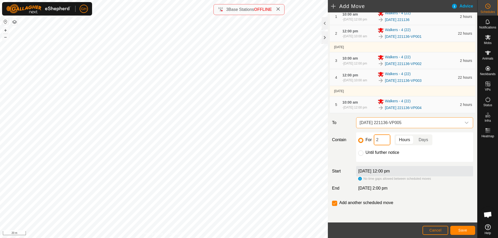
click at [383, 145] on input "2" at bounding box center [381, 140] width 17 height 11
click at [462, 226] on button "Save" at bounding box center [462, 230] width 25 height 9
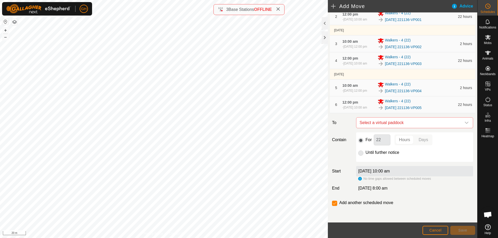
scroll to position [103, 0]
click at [418, 128] on span "Select a virtual paddock" at bounding box center [409, 123] width 104 height 10
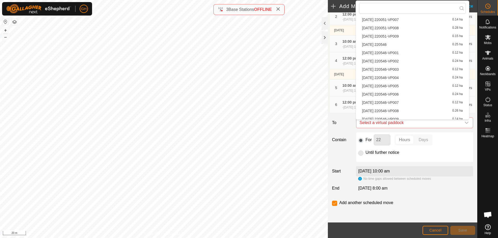
scroll to position [291, 0]
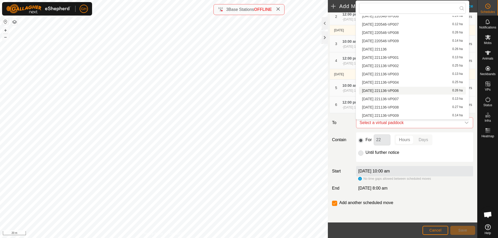
click at [415, 88] on li "2025-09-15 221136-VP006 0.26 ha" at bounding box center [412, 91] width 107 height 8
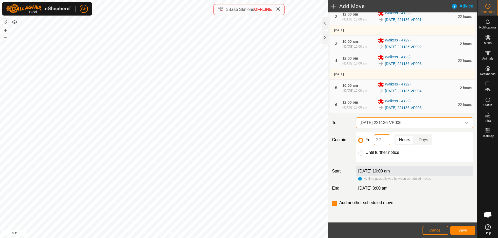
click at [380, 138] on input "22" at bounding box center [381, 140] width 17 height 11
click at [455, 232] on button "Save" at bounding box center [462, 230] width 25 height 9
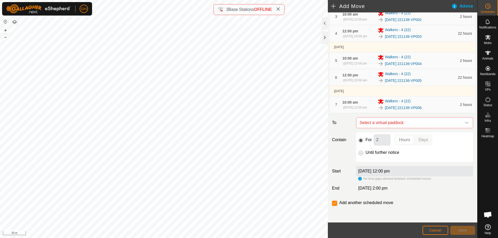
scroll to position [132, 0]
click at [401, 124] on span "Select a virtual paddock" at bounding box center [409, 123] width 104 height 10
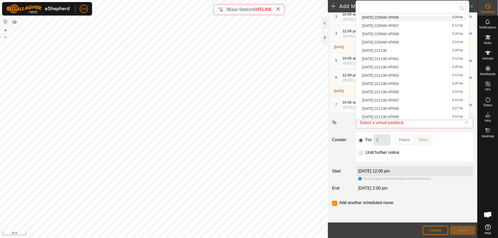
scroll to position [291, 0]
click at [408, 98] on li "2025-09-15 221136-VP007 0.13 ha" at bounding box center [412, 99] width 107 height 8
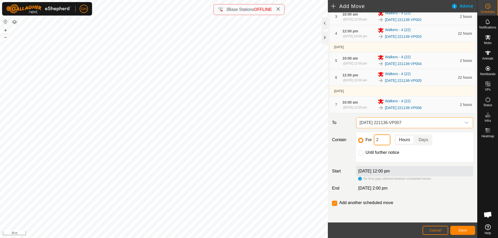
click at [386, 140] on input "2" at bounding box center [381, 140] width 17 height 11
click at [454, 227] on button "Save" at bounding box center [462, 230] width 25 height 9
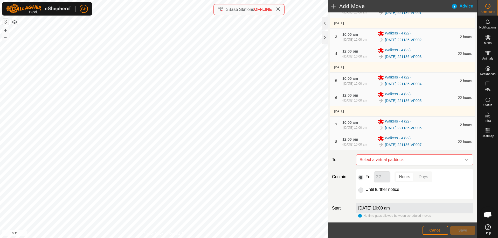
scroll to position [130, 0]
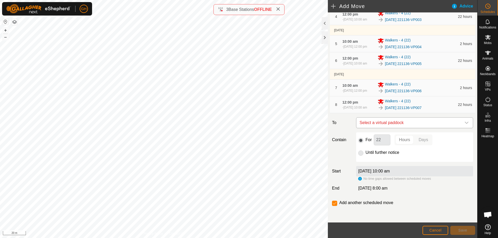
click at [432, 128] on span "Select a virtual paddock" at bounding box center [409, 123] width 104 height 10
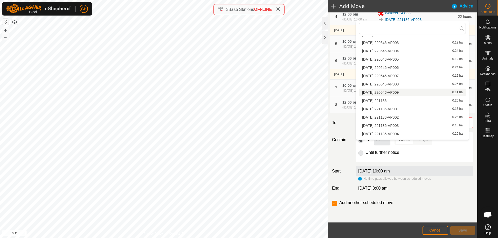
scroll to position [291, 0]
click at [414, 127] on li "2025-09-15 221136-VP008 0.27 ha" at bounding box center [412, 128] width 107 height 8
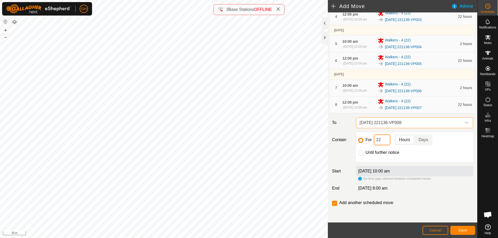
click at [385, 145] on input "22" at bounding box center [381, 140] width 17 height 11
click at [452, 228] on button "Save" at bounding box center [462, 230] width 25 height 9
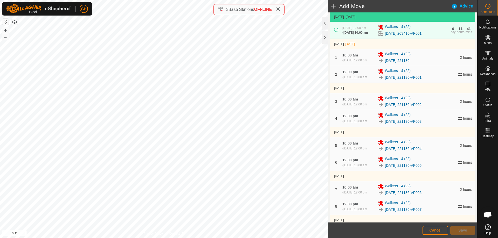
scroll to position [181, 0]
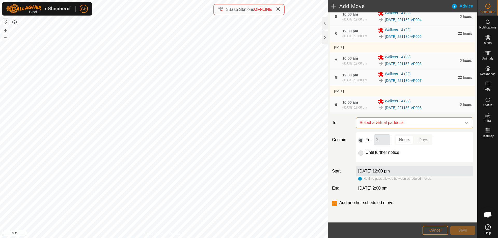
click at [420, 121] on span "Select a virtual paddock" at bounding box center [409, 123] width 104 height 10
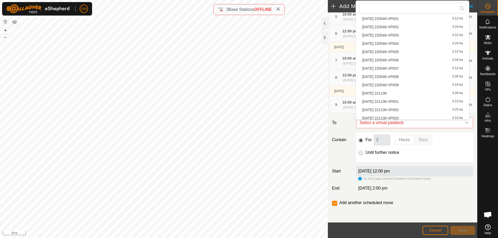
scroll to position [291, 0]
click at [409, 114] on li "2025-09-15 221136-VP009 0.14 ha" at bounding box center [412, 116] width 107 height 8
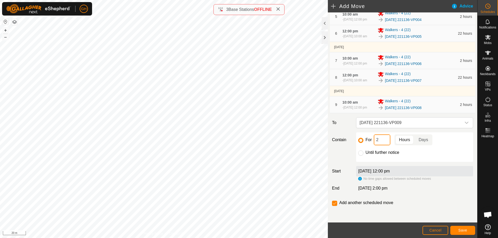
click at [386, 139] on input "2" at bounding box center [381, 140] width 17 height 11
type input "22"
click at [334, 203] on input "checkbox" at bounding box center [334, 203] width 5 height 5
checkbox input "false"
click at [458, 228] on button "Save" at bounding box center [462, 230] width 25 height 9
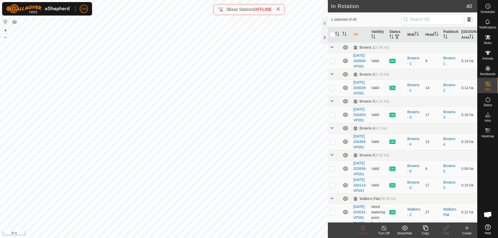
click at [468, 227] on icon at bounding box center [466, 228] width 6 height 6
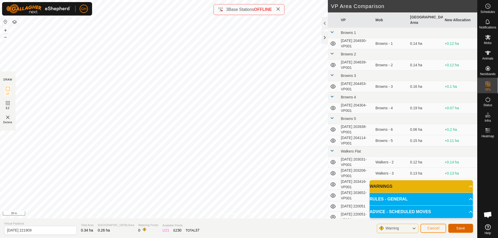
click at [468, 231] on button "Save" at bounding box center [460, 228] width 25 height 9
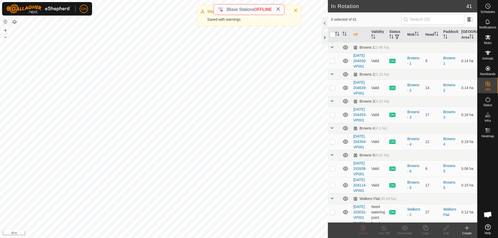
checkbox input "true"
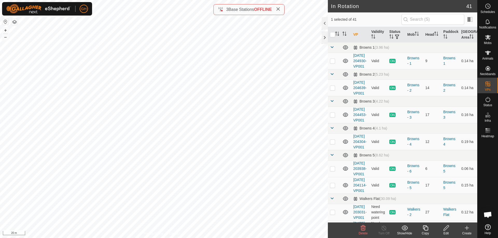
click at [426, 228] on icon at bounding box center [425, 228] width 6 height 6
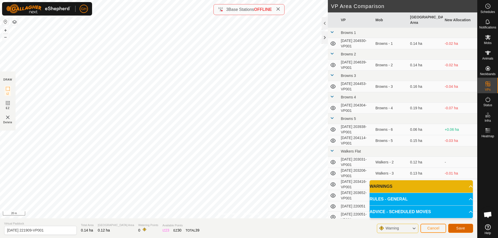
click at [463, 228] on span "Save" at bounding box center [460, 228] width 9 height 4
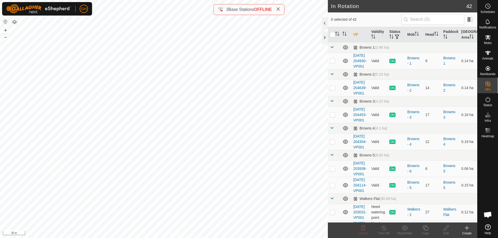
checkbox input "true"
click at [423, 228] on icon at bounding box center [425, 228] width 6 height 6
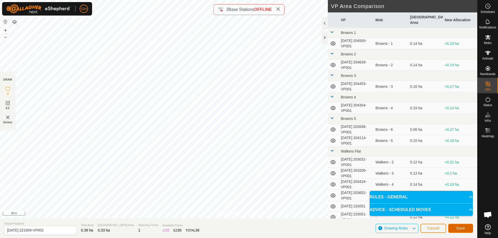
click at [458, 224] on button "Save" at bounding box center [460, 228] width 25 height 9
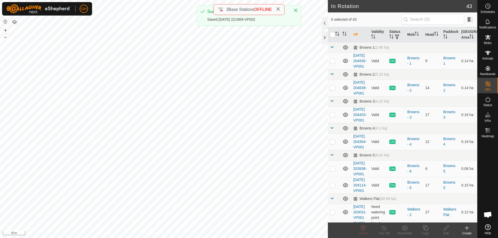
checkbox input "true"
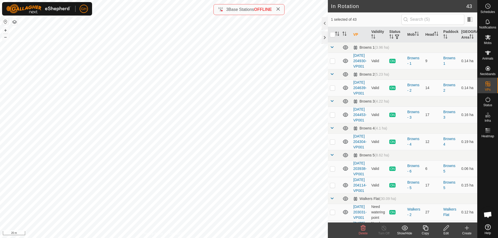
click at [425, 228] on icon at bounding box center [425, 228] width 6 height 6
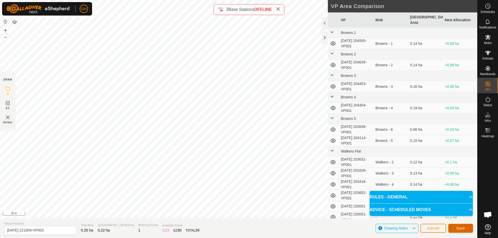
click at [464, 226] on button "Save" at bounding box center [460, 228] width 25 height 9
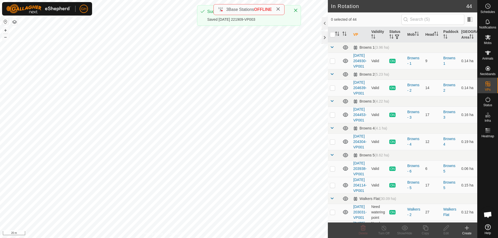
checkbox input "true"
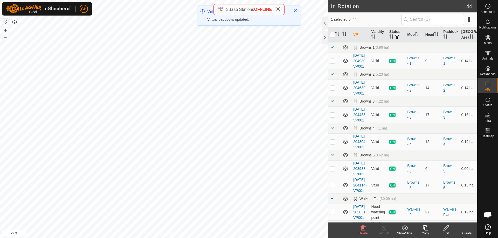
click at [427, 229] on icon at bounding box center [425, 228] width 6 height 6
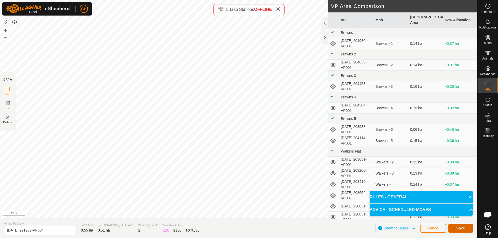
click at [465, 231] on button "Save" at bounding box center [460, 228] width 25 height 9
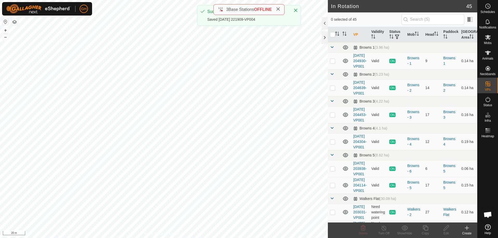
checkbox input "true"
click at [427, 228] on icon at bounding box center [425, 228] width 6 height 6
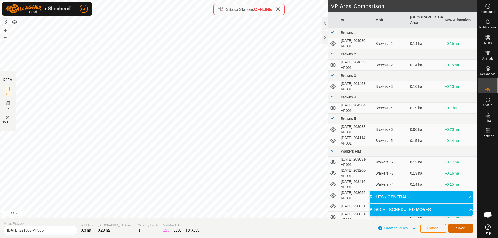
click at [465, 229] on button "Save" at bounding box center [460, 228] width 25 height 9
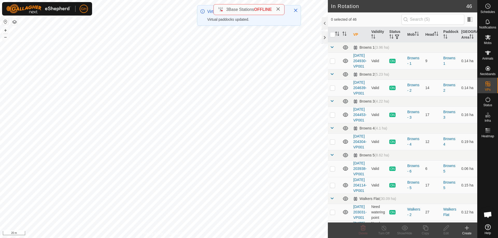
checkbox input "true"
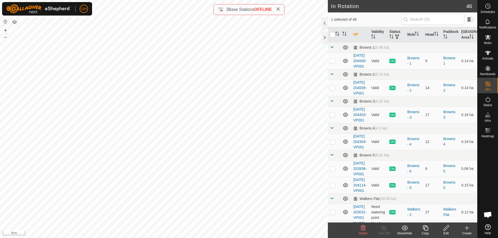
click at [425, 228] on icon at bounding box center [425, 228] width 6 height 6
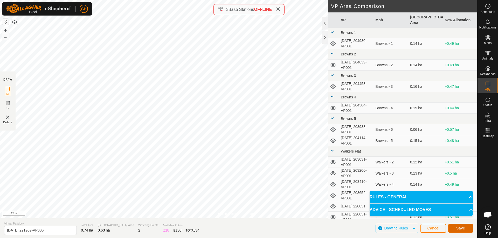
click at [463, 229] on span "Save" at bounding box center [460, 228] width 9 height 4
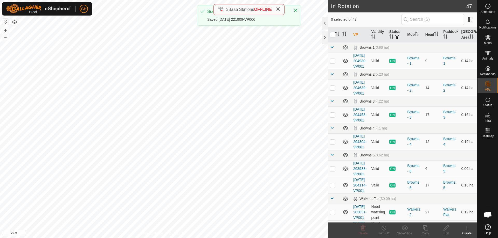
checkbox input "true"
click at [423, 227] on icon at bounding box center [425, 228] width 6 height 6
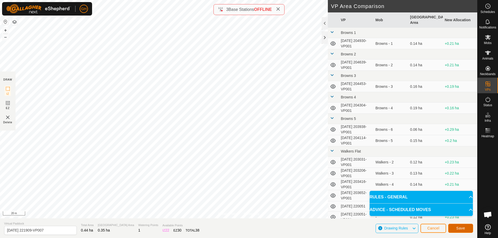
click at [461, 229] on span "Save" at bounding box center [460, 228] width 9 height 4
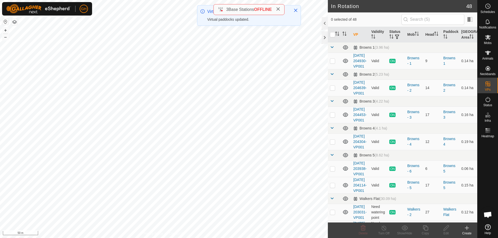
checkbox input "true"
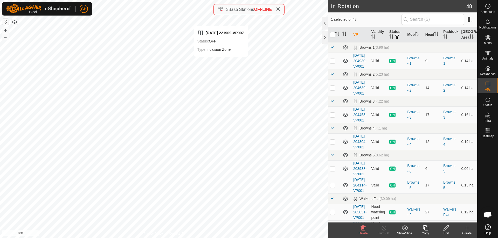
checkbox input "true"
checkbox input "false"
checkbox input "true"
click at [449, 228] on icon at bounding box center [446, 228] width 6 height 6
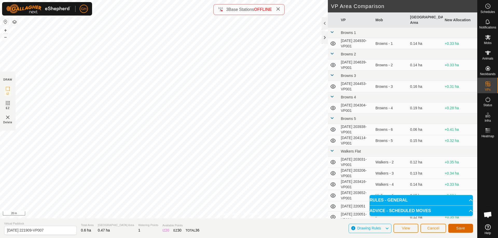
click at [461, 230] on span "Save" at bounding box center [460, 228] width 9 height 4
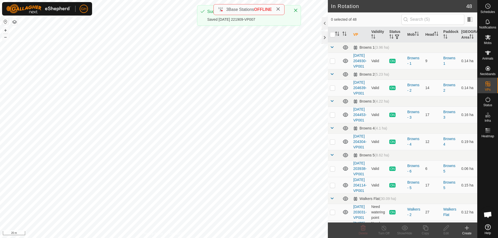
checkbox input "true"
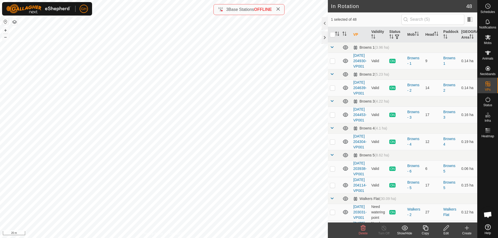
click at [423, 226] on icon at bounding box center [424, 227] width 5 height 5
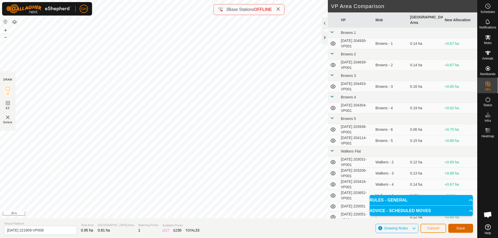
click at [468, 228] on button "Save" at bounding box center [460, 228] width 25 height 9
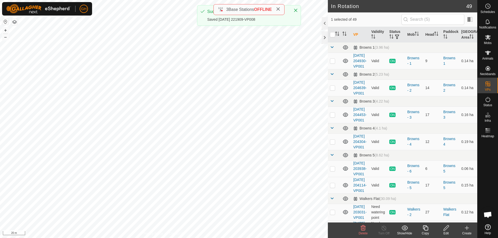
checkbox input "false"
checkbox input "true"
click at [426, 228] on icon at bounding box center [425, 228] width 6 height 6
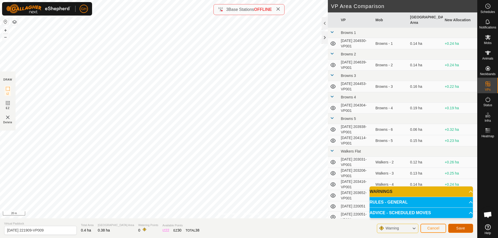
click at [461, 229] on span "Save" at bounding box center [460, 228] width 9 height 4
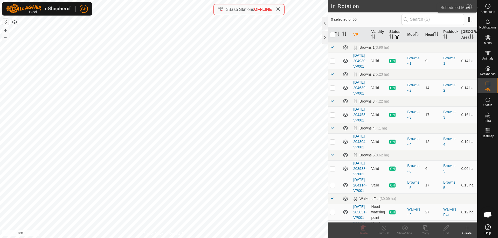
click at [489, 9] on icon at bounding box center [487, 6] width 6 height 6
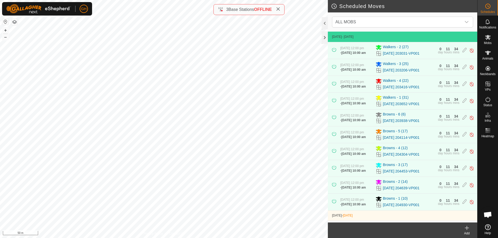
click at [465, 228] on icon at bounding box center [466, 228] width 6 height 6
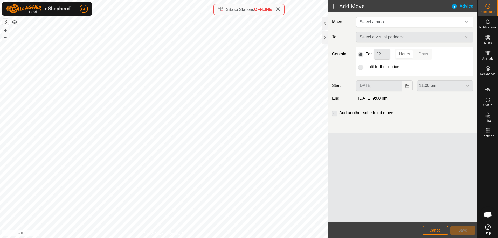
click at [374, 16] on div "Move Select a mob To Select a virtual paddock Contain For 22 Hours Days Until f…" at bounding box center [402, 72] width 149 height 120
click at [373, 18] on span "Select a mob" at bounding box center [409, 22] width 104 height 10
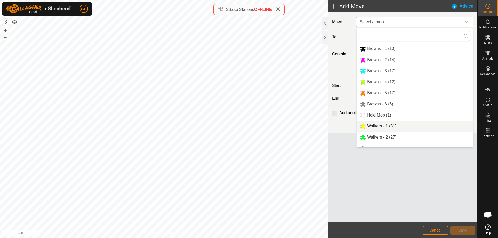
click at [392, 125] on li "Walkers - 1 (31)" at bounding box center [414, 126] width 116 height 11
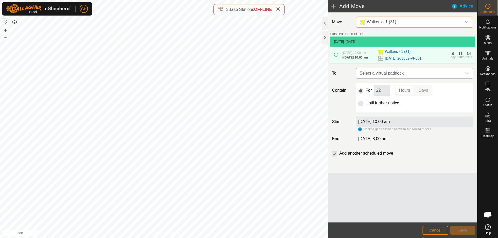
click at [394, 79] on span "Select a virtual paddock" at bounding box center [409, 73] width 104 height 10
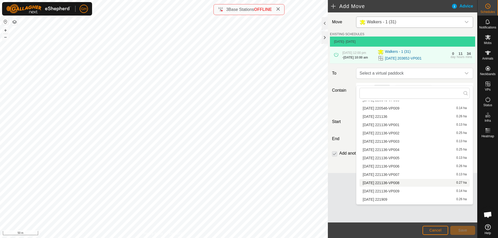
scroll to position [374, 0]
click at [400, 125] on li "2025-09-15 221909 0.26 ha" at bounding box center [414, 126] width 110 height 8
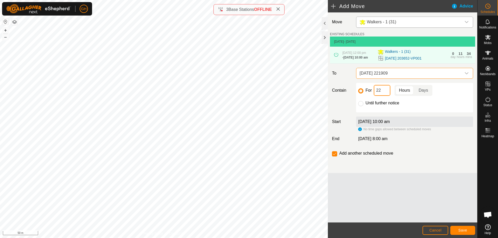
click at [385, 96] on input "22" at bounding box center [381, 90] width 17 height 11
click at [466, 230] on span "Save" at bounding box center [462, 230] width 9 height 4
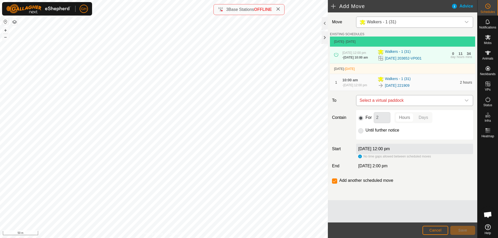
click at [397, 106] on span "Select a virtual paddock" at bounding box center [409, 100] width 104 height 10
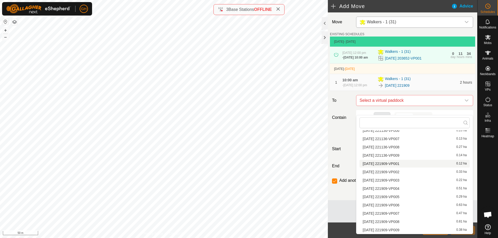
click at [404, 164] on li "2025-09-15 221909-VP001 0.12 ha" at bounding box center [414, 164] width 110 height 8
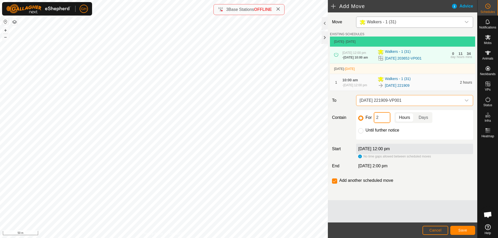
click at [382, 123] on input "2" at bounding box center [381, 117] width 17 height 11
click at [463, 227] on button "Save" at bounding box center [462, 230] width 25 height 9
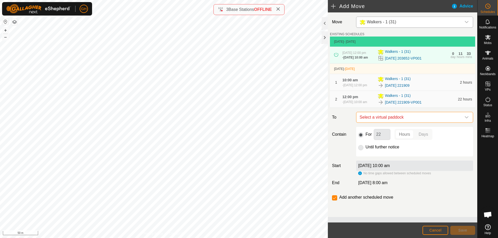
click at [392, 123] on span "Select a virtual paddock" at bounding box center [409, 117] width 104 height 10
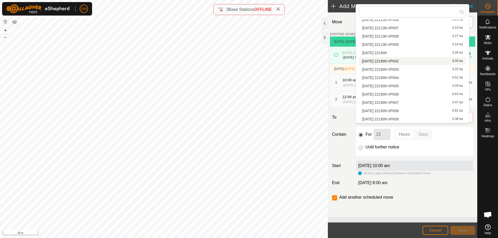
click at [396, 61] on li "2025-09-15 221909-VP002 0.33 ha" at bounding box center [412, 61] width 107 height 8
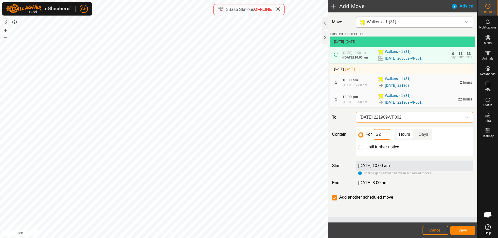
click at [387, 140] on input "22" at bounding box center [381, 134] width 17 height 11
click at [466, 229] on span "Save" at bounding box center [462, 230] width 9 height 4
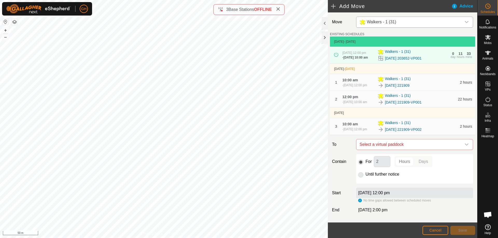
click at [421, 150] on span "Select a virtual paddock" at bounding box center [409, 144] width 104 height 10
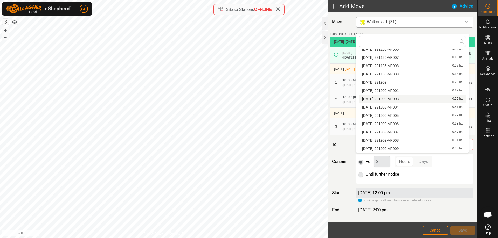
click at [413, 100] on li "2025-09-15 221909-VP003 0.22 ha" at bounding box center [412, 99] width 107 height 8
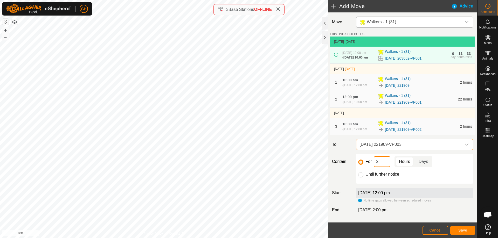
click at [386, 167] on input "2" at bounding box center [381, 161] width 17 height 11
click at [462, 230] on span "Save" at bounding box center [462, 230] width 9 height 4
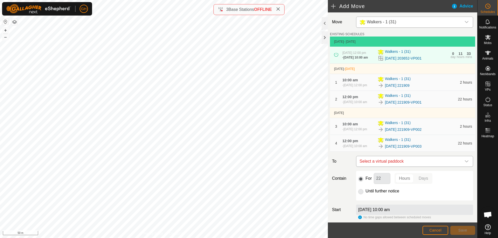
click at [419, 167] on span "Select a virtual paddock" at bounding box center [409, 161] width 104 height 10
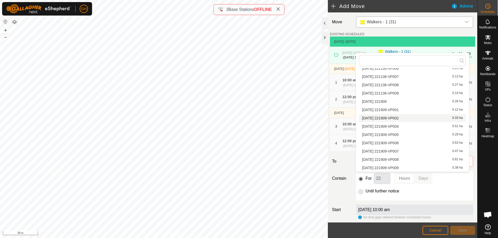
click at [406, 124] on li "2025-09-15 221909-VP004 0.51 ha" at bounding box center [412, 127] width 107 height 8
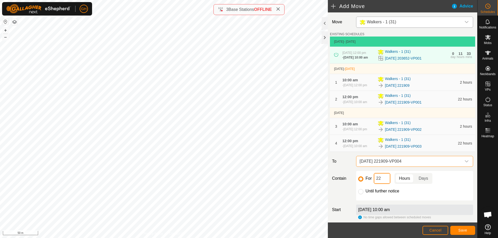
click at [386, 184] on input "22" at bounding box center [381, 178] width 17 height 11
click at [465, 232] on span "Save" at bounding box center [462, 230] width 9 height 4
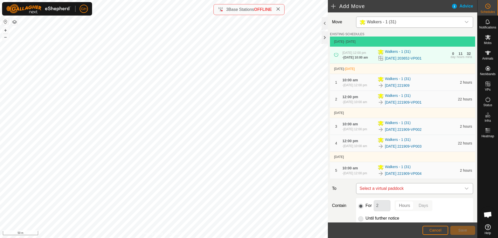
click at [397, 194] on span "Select a virtual paddock" at bounding box center [409, 188] width 104 height 10
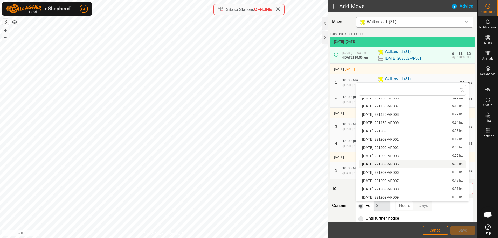
click at [401, 164] on li "2025-09-15 221909-VP005 0.29 ha" at bounding box center [412, 164] width 107 height 8
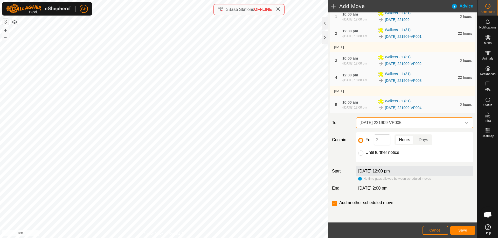
scroll to position [84, 0]
click at [382, 142] on input "2" at bounding box center [381, 140] width 17 height 11
click at [460, 231] on span "Save" at bounding box center [462, 230] width 9 height 4
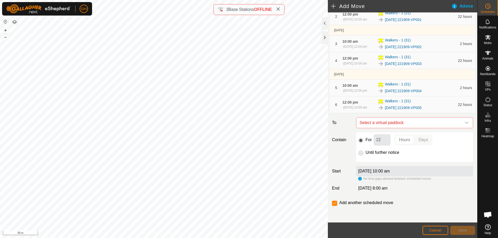
scroll to position [103, 0]
click at [394, 121] on span "Select a virtual paddock" at bounding box center [409, 123] width 104 height 10
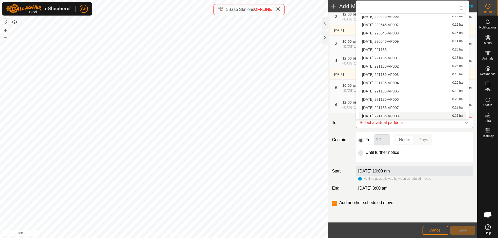
scroll to position [374, 0]
click at [402, 90] on li "2025-09-15 221909-VP006 0.63 ha" at bounding box center [412, 91] width 107 height 8
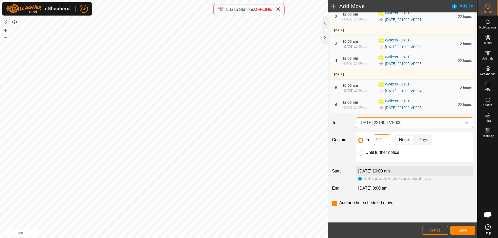
click at [384, 138] on input "22" at bounding box center [381, 140] width 17 height 11
click at [466, 229] on span "Save" at bounding box center [462, 230] width 9 height 4
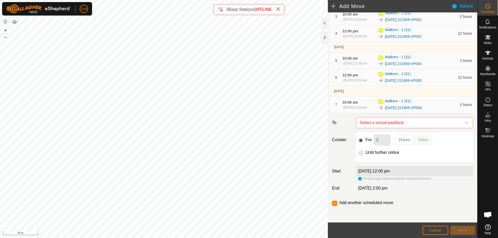
scroll to position [132, 0]
click at [401, 122] on span "Select a virtual paddock" at bounding box center [409, 123] width 104 height 10
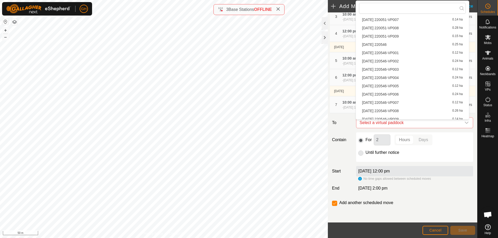
scroll to position [374, 0]
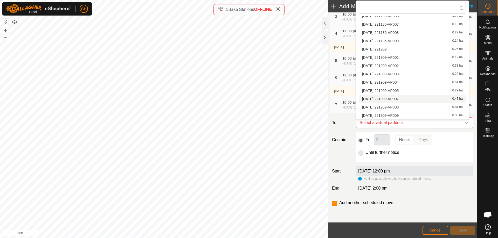
click at [408, 99] on li "2025-09-15 221909-VP007 0.47 ha" at bounding box center [412, 99] width 107 height 8
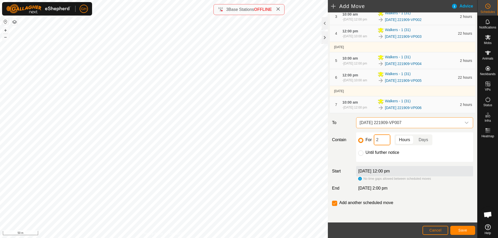
click at [382, 137] on input "2" at bounding box center [381, 140] width 17 height 11
click at [456, 229] on button "Save" at bounding box center [462, 230] width 25 height 9
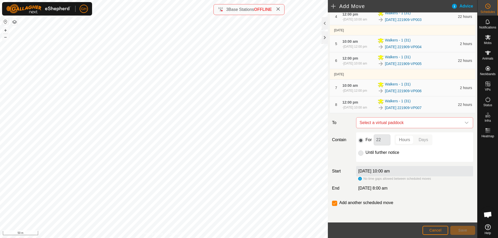
scroll to position [152, 0]
click at [405, 124] on span "Select a virtual paddock" at bounding box center [409, 123] width 104 height 10
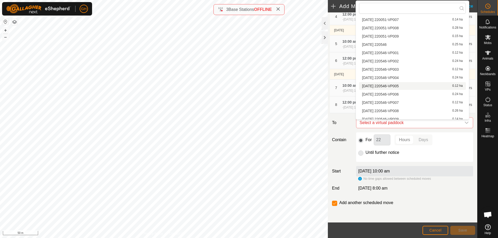
scroll to position [374, 0]
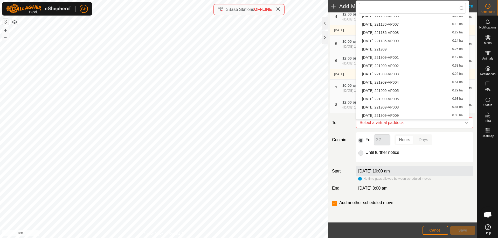
click at [409, 107] on li "2025-09-15 221909-VP008 0.81 ha" at bounding box center [412, 107] width 107 height 8
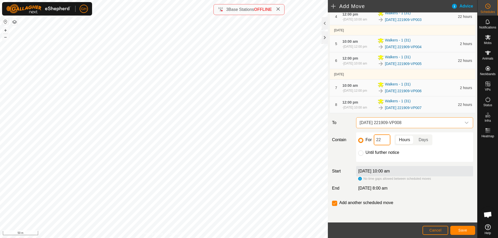
click at [387, 138] on input "22" at bounding box center [381, 140] width 17 height 11
click at [457, 228] on button "Save" at bounding box center [462, 230] width 25 height 9
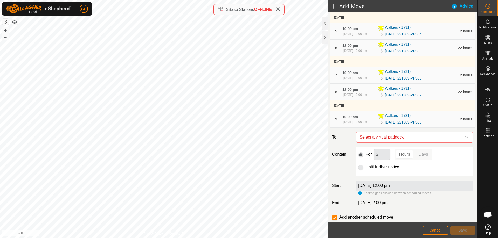
scroll to position [181, 0]
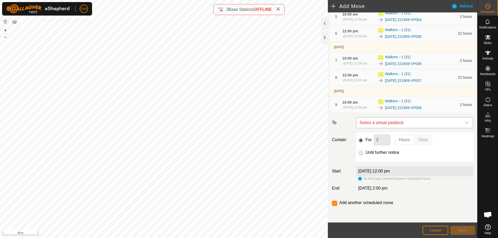
click at [398, 124] on span "Select a virtual paddock" at bounding box center [409, 123] width 104 height 10
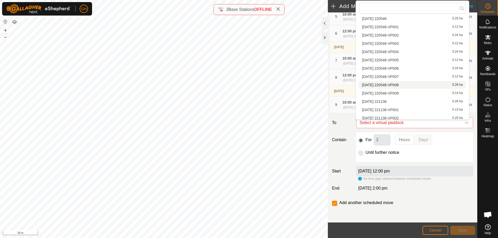
scroll to position [374, 0]
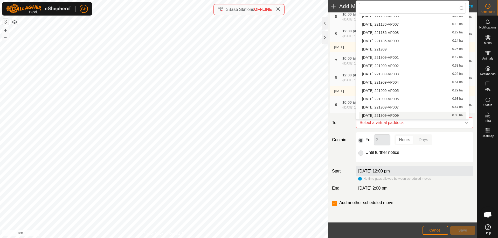
click at [403, 115] on li "2025-09-15 221909-VP009 0.38 ha" at bounding box center [412, 116] width 107 height 8
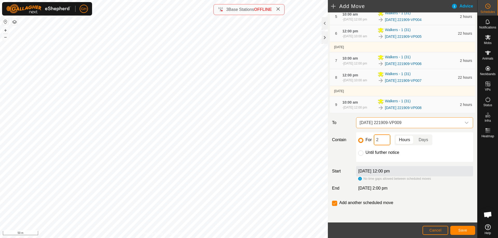
click at [386, 138] on input "2" at bounding box center [381, 140] width 17 height 11
type input "22"
click at [334, 203] on input "checkbox" at bounding box center [334, 203] width 5 height 5
checkbox input "false"
click at [466, 228] on span "Save" at bounding box center [462, 230] width 9 height 4
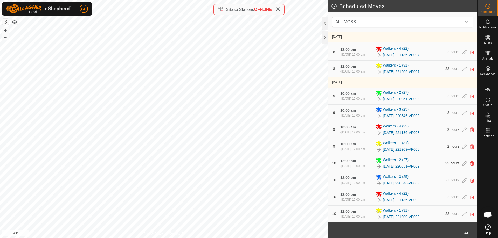
scroll to position [869, 0]
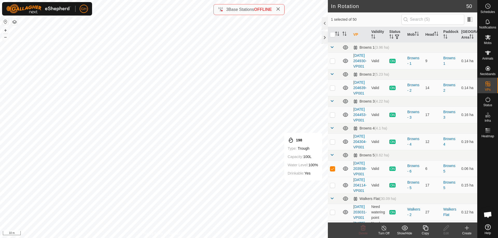
click at [469, 230] on icon at bounding box center [466, 228] width 6 height 6
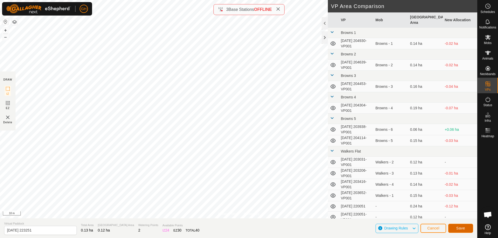
click at [459, 226] on button "Save" at bounding box center [460, 228] width 25 height 9
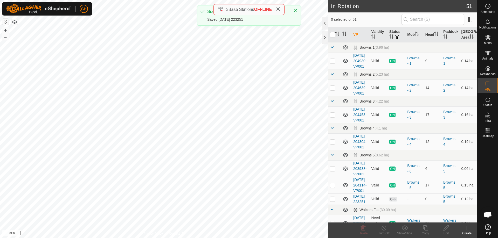
checkbox input "true"
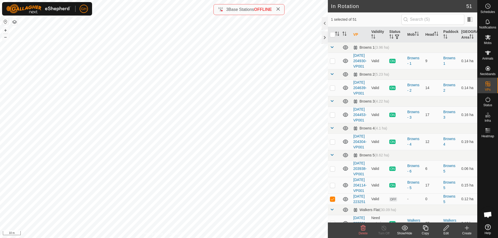
click at [424, 226] on icon at bounding box center [425, 228] width 6 height 6
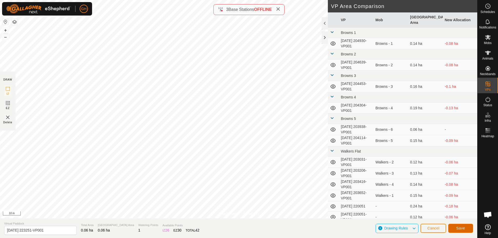
click at [457, 229] on span "Save" at bounding box center [460, 228] width 9 height 4
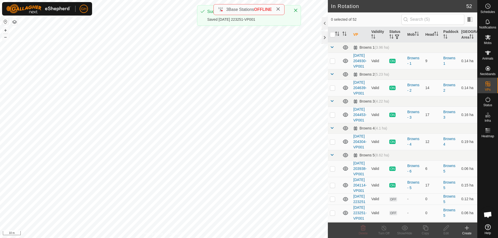
checkbox input "true"
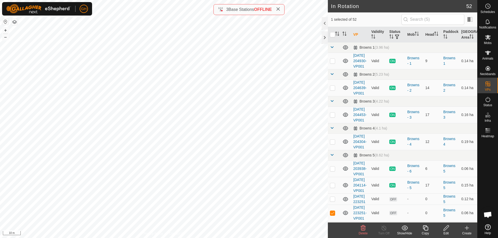
click at [425, 229] on icon at bounding box center [425, 228] width 6 height 6
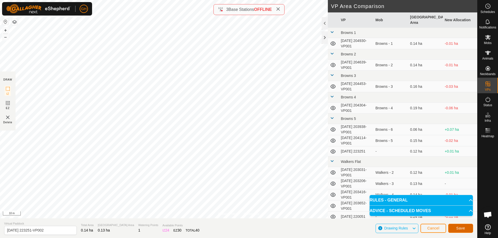
click at [457, 228] on span "Save" at bounding box center [460, 228] width 9 height 4
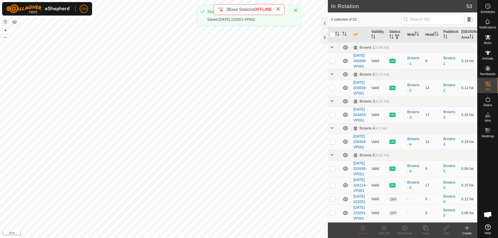
checkbox input "true"
click at [428, 232] on div "Copy" at bounding box center [425, 233] width 21 height 5
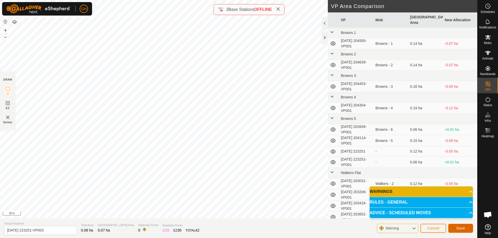
click at [456, 228] on span "Save" at bounding box center [460, 228] width 9 height 4
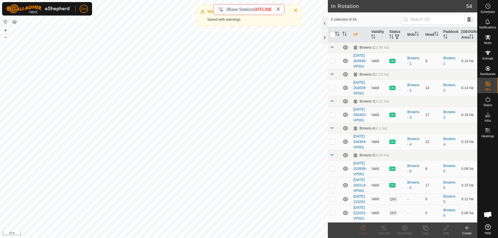
checkbox input "true"
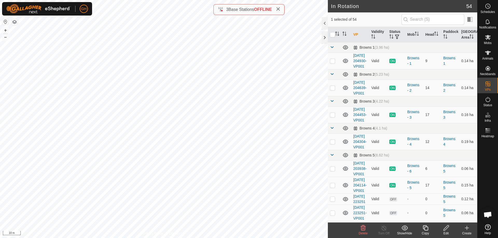
click at [421, 228] on copy-svg-icon at bounding box center [425, 228] width 21 height 6
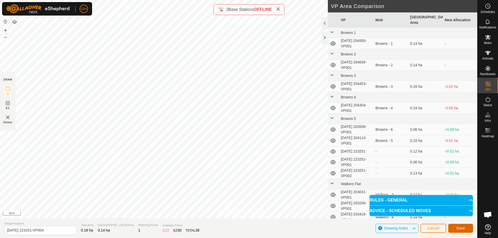
click at [454, 225] on button "Save" at bounding box center [460, 228] width 25 height 9
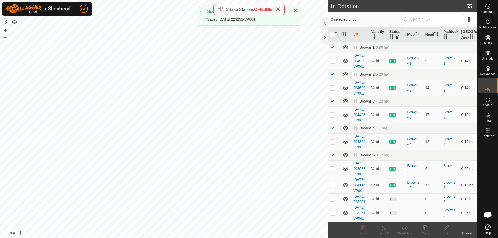
checkbox input "true"
click at [423, 228] on icon at bounding box center [424, 227] width 5 height 5
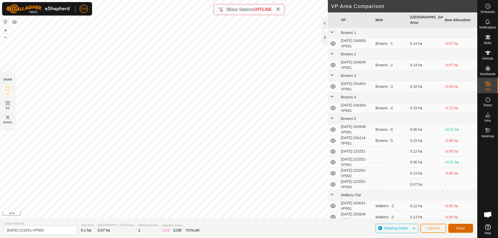
click at [462, 228] on span "Save" at bounding box center [460, 228] width 9 height 4
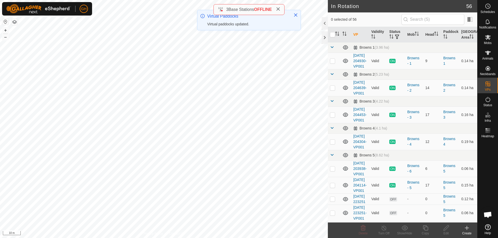
checkbox input "true"
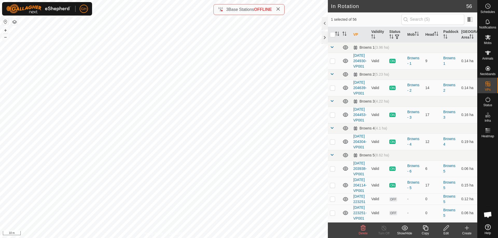
click at [446, 228] on icon at bounding box center [446, 228] width 6 height 6
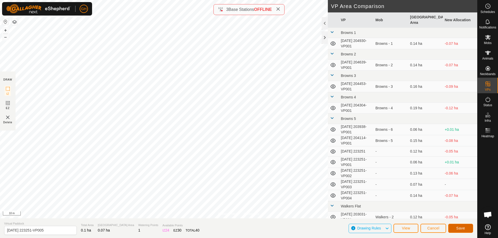
click at [456, 227] on span "Save" at bounding box center [460, 228] width 9 height 4
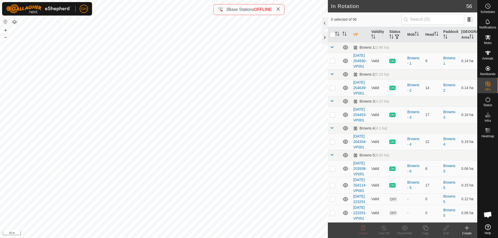
checkbox input "true"
click at [427, 230] on icon at bounding box center [424, 227] width 5 height 5
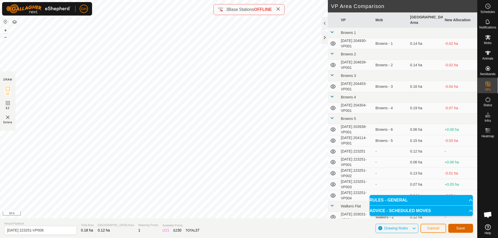
click at [457, 229] on span "Save" at bounding box center [460, 228] width 9 height 4
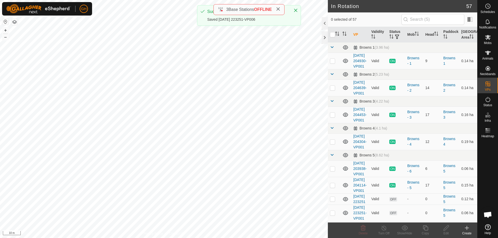
checkbox input "true"
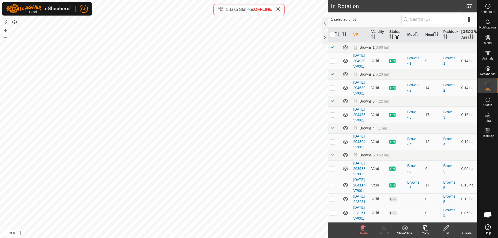
click at [427, 230] on icon at bounding box center [425, 228] width 6 height 6
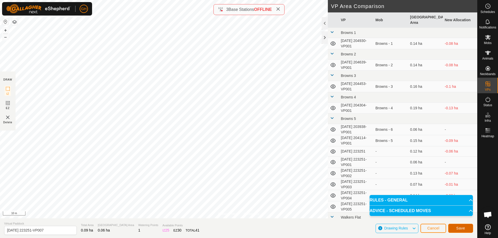
click at [465, 227] on button "Save" at bounding box center [460, 228] width 25 height 9
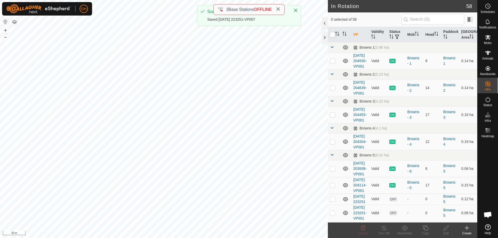
checkbox input "true"
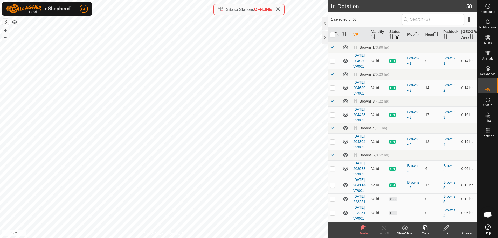
click at [430, 227] on copy-svg-icon at bounding box center [425, 228] width 21 height 6
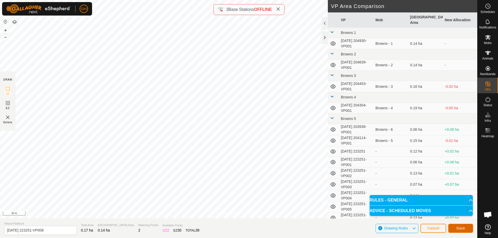
click at [466, 226] on button "Save" at bounding box center [460, 228] width 25 height 9
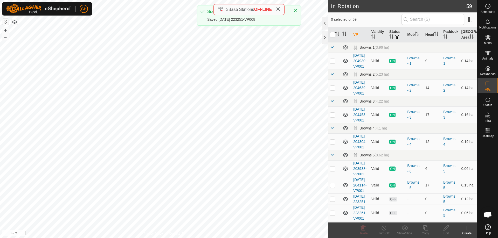
checkbox input "true"
click at [427, 229] on icon at bounding box center [425, 228] width 6 height 6
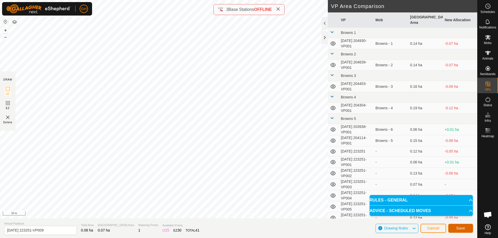
click at [466, 228] on button "Save" at bounding box center [460, 228] width 25 height 9
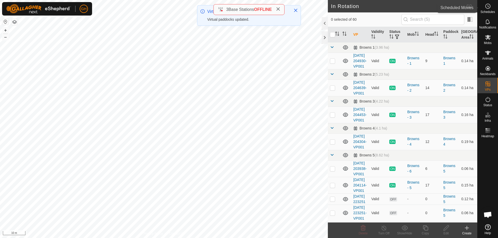
click at [484, 6] on es-schedule-vp-svg-icon at bounding box center [487, 6] width 9 height 8
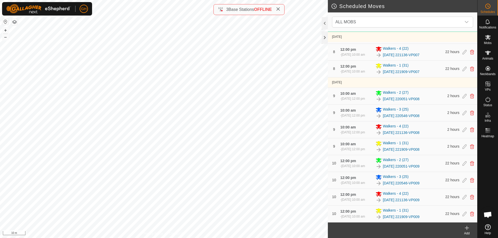
scroll to position [869, 0]
click at [468, 232] on div "Add" at bounding box center [466, 233] width 21 height 5
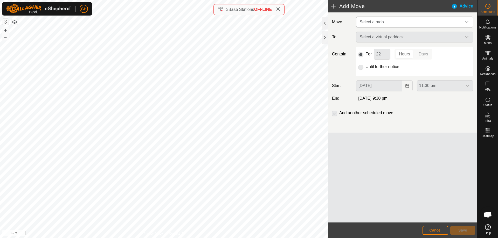
click at [402, 19] on span "Select a mob" at bounding box center [409, 22] width 104 height 10
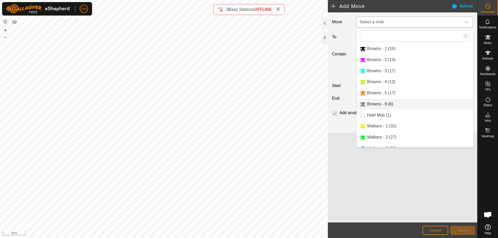
click at [390, 106] on li "Browns - 6 (6)" at bounding box center [414, 104] width 116 height 11
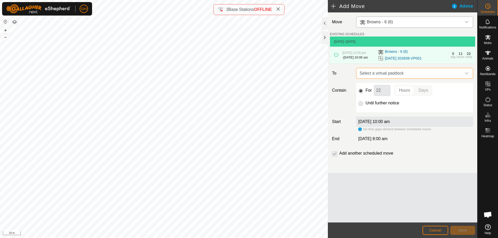
click at [411, 75] on span "Select a virtual paddock" at bounding box center [409, 73] width 104 height 10
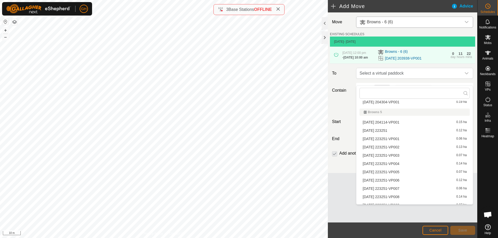
scroll to position [78, 0]
click at [396, 128] on li "[DATE] 223251 0.12 ha" at bounding box center [414, 128] width 110 height 8
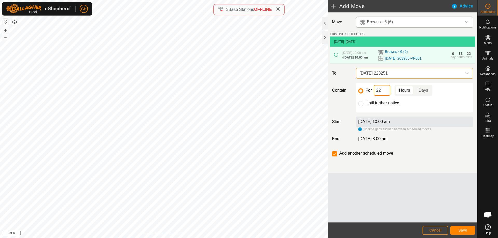
click at [387, 96] on input "22" at bounding box center [381, 90] width 17 height 11
click at [461, 228] on span "Save" at bounding box center [462, 230] width 9 height 4
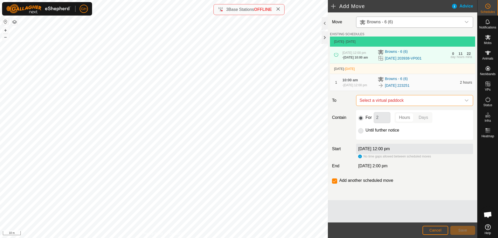
click at [409, 106] on span "Select a virtual paddock" at bounding box center [409, 100] width 104 height 10
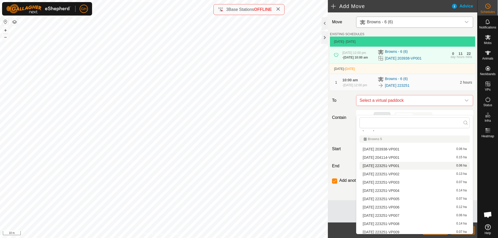
click at [403, 167] on li "[DATE] 223251-VP001 0.06 ha" at bounding box center [414, 166] width 110 height 8
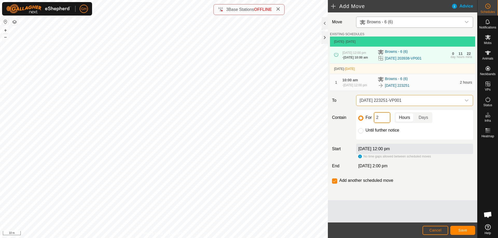
click at [387, 123] on input "2" at bounding box center [381, 117] width 17 height 11
click at [464, 226] on button "Save" at bounding box center [462, 230] width 25 height 9
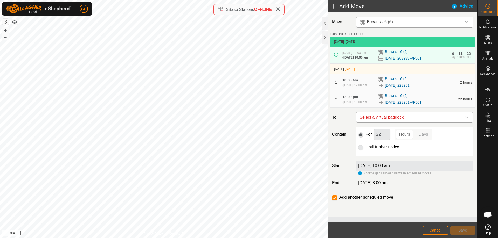
click at [416, 123] on span "Select a virtual paddock" at bounding box center [409, 117] width 104 height 10
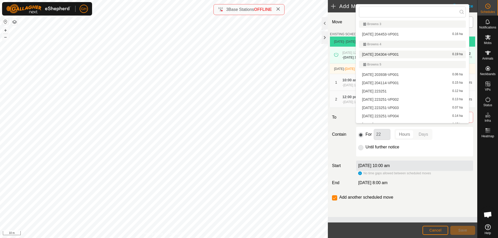
scroll to position [83, 0]
click at [405, 59] on li "[DATE] 223251-VP002 0.13 ha" at bounding box center [412, 58] width 107 height 8
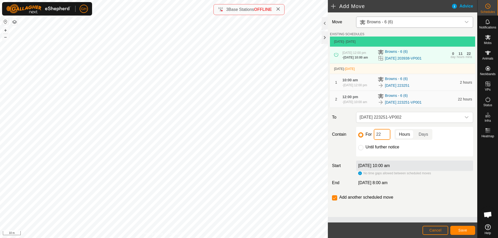
click at [385, 140] on input "22" at bounding box center [381, 134] width 17 height 11
click at [462, 233] on button "Save" at bounding box center [462, 230] width 25 height 9
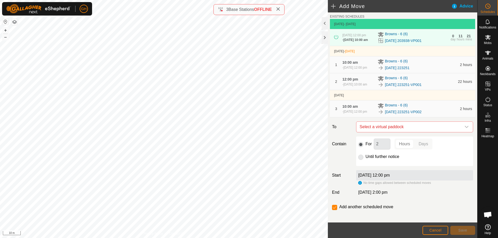
scroll to position [26, 0]
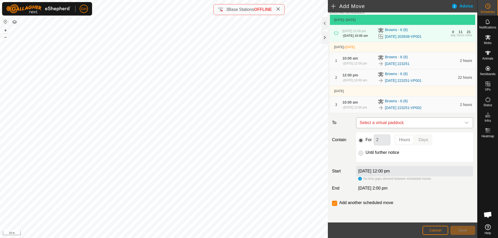
click at [408, 128] on span "Select a virtual paddock" at bounding box center [409, 123] width 104 height 10
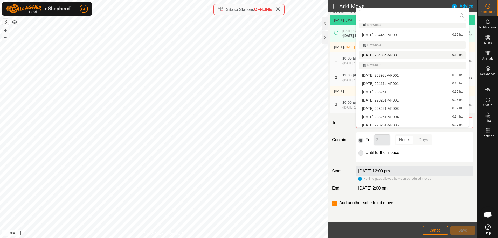
scroll to position [57, 0]
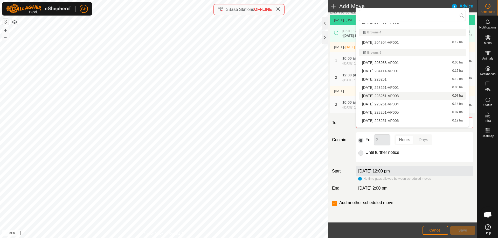
click at [404, 95] on li "[DATE] 223251-VP003 0.07 ha" at bounding box center [412, 96] width 107 height 8
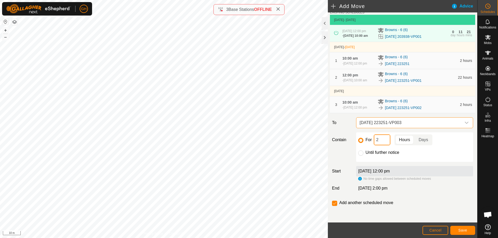
click at [379, 145] on input "2" at bounding box center [381, 140] width 17 height 11
click at [459, 227] on button "Save" at bounding box center [462, 230] width 25 height 9
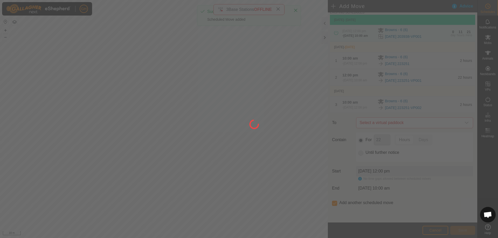
scroll to position [0, 0]
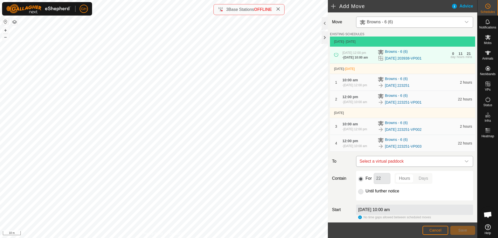
click at [412, 167] on span "Select a virtual paddock" at bounding box center [409, 161] width 104 height 10
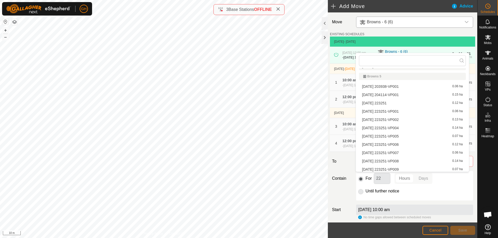
scroll to position [83, 0]
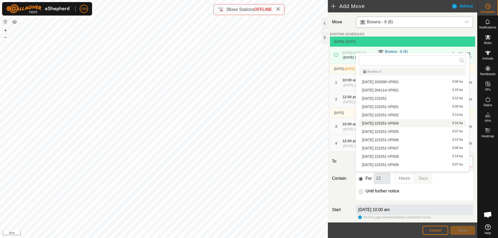
click at [408, 124] on li "[DATE] 223251-VP004 0.14 ha" at bounding box center [412, 123] width 107 height 8
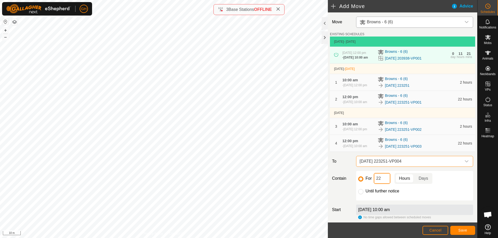
click at [385, 184] on input "22" at bounding box center [381, 178] width 17 height 11
click at [466, 229] on span "Save" at bounding box center [462, 230] width 9 height 4
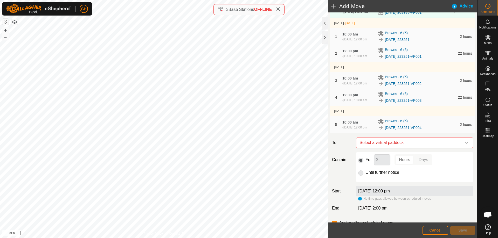
scroll to position [52, 0]
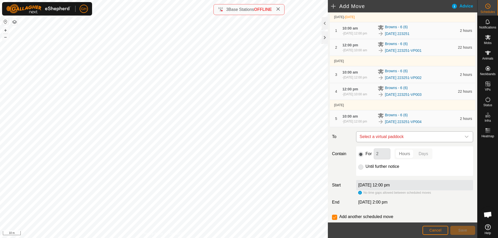
click at [418, 142] on span "Select a virtual paddock" at bounding box center [409, 137] width 104 height 10
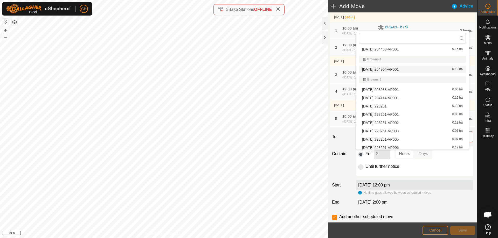
scroll to position [57, 0]
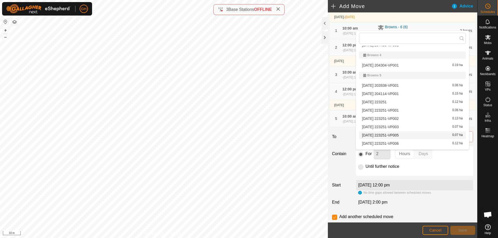
click at [406, 134] on li "[DATE] 223251-VP005 0.07 ha" at bounding box center [412, 135] width 107 height 8
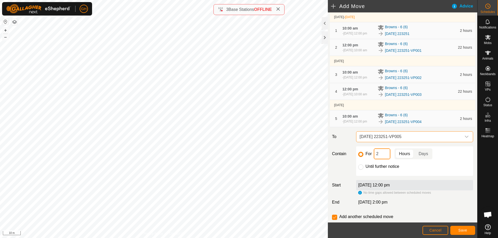
click at [384, 159] on input "2" at bounding box center [381, 153] width 17 height 11
click at [462, 231] on span "Save" at bounding box center [462, 230] width 9 height 4
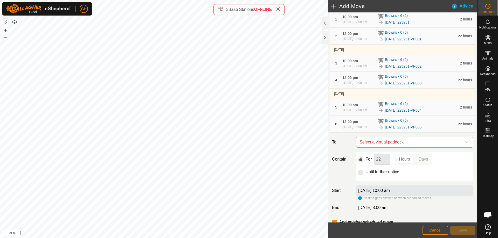
scroll to position [78, 0]
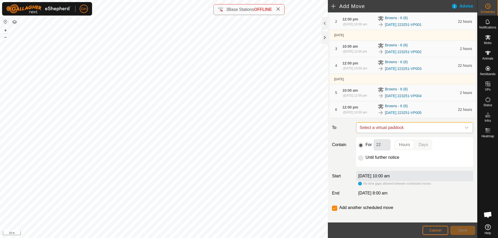
click at [412, 133] on span "Select a virtual paddock" at bounding box center [409, 128] width 104 height 10
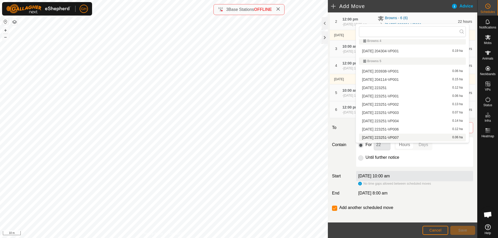
scroll to position [83, 0]
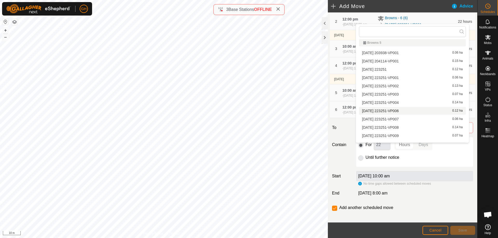
click at [409, 109] on li "[DATE] 223251-VP006 0.12 ha" at bounding box center [412, 111] width 107 height 8
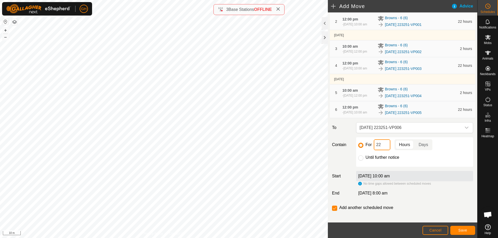
click at [386, 150] on input "22" at bounding box center [381, 144] width 17 height 11
click at [450, 229] on button "Save" at bounding box center [462, 230] width 25 height 9
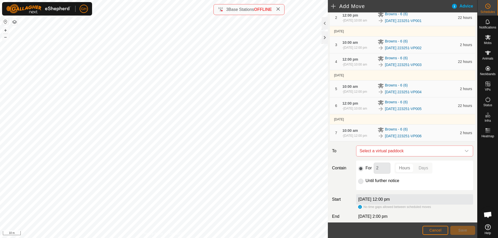
scroll to position [104, 0]
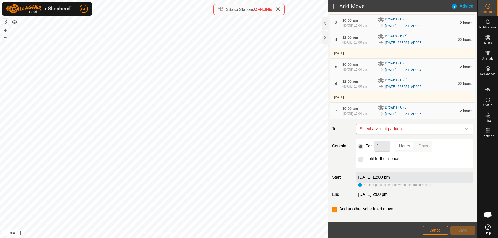
click at [426, 134] on span "Select a virtual paddock" at bounding box center [409, 129] width 104 height 10
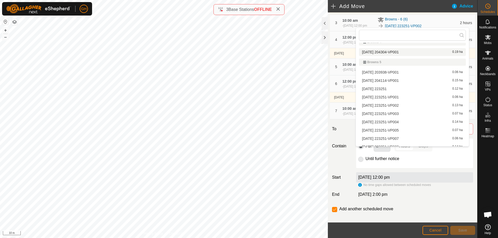
scroll to position [83, 0]
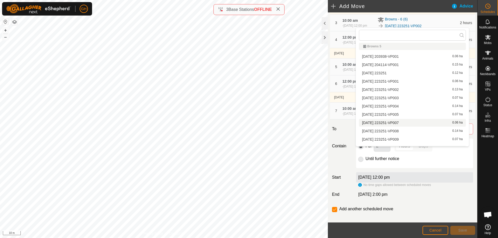
click at [405, 123] on li "[DATE] 223251-VP007 0.06 ha" at bounding box center [412, 123] width 107 height 8
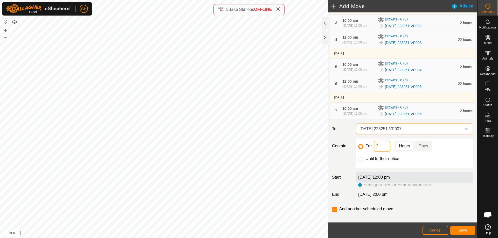
click at [382, 152] on input "2" at bounding box center [381, 146] width 17 height 11
type input "22"
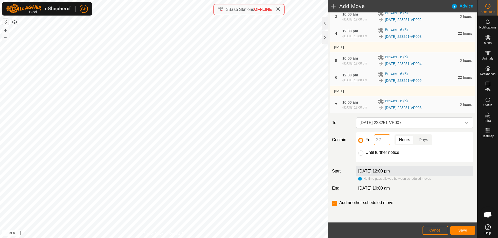
scroll to position [130, 0]
click at [461, 232] on button "Save" at bounding box center [462, 230] width 25 height 9
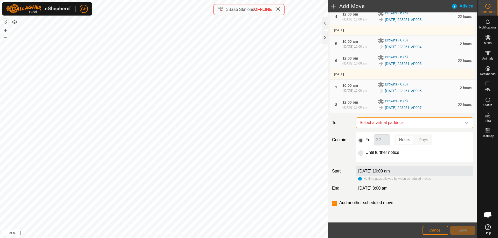
click at [413, 128] on span "Select a virtual paddock" at bounding box center [409, 123] width 104 height 10
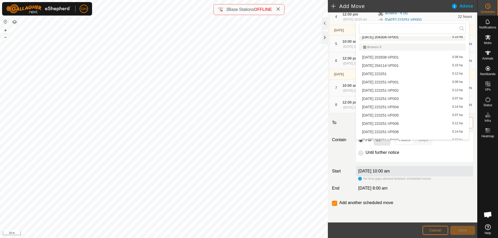
scroll to position [83, 0]
click at [409, 124] on li "[DATE] 223251-VP008 0.14 ha" at bounding box center [412, 125] width 107 height 8
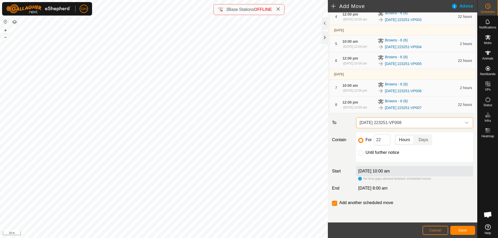
click at [420, 128] on span "[DATE] 223251-VP008" at bounding box center [409, 123] width 104 height 10
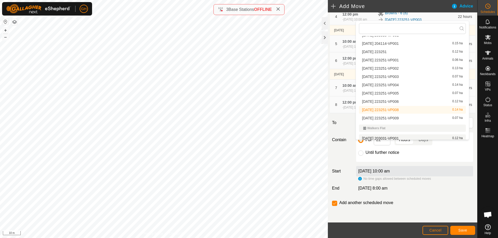
scroll to position [100, 0]
click at [435, 145] on div "For 22 Hours Days" at bounding box center [414, 140] width 113 height 11
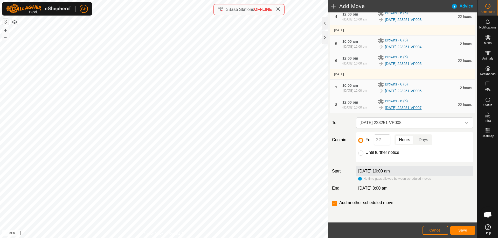
click at [421, 111] on link "[DATE] 223251-VP007" at bounding box center [403, 107] width 37 height 5
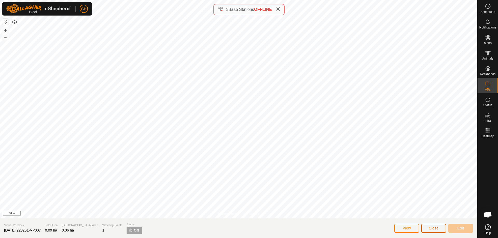
click at [434, 227] on span "Close" at bounding box center [433, 228] width 10 height 4
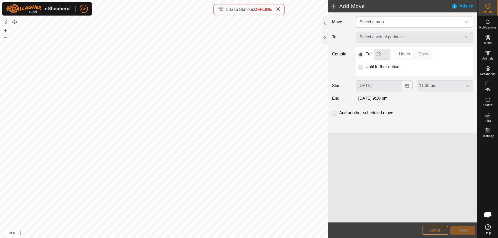
click at [455, 22] on span "Select a mob" at bounding box center [409, 22] width 104 height 10
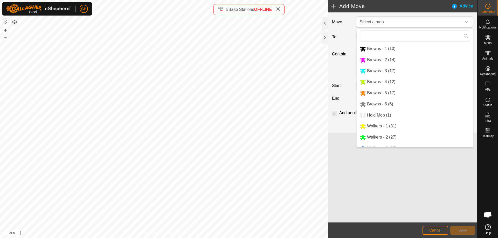
click at [389, 105] on li "Browns - 6 (6)" at bounding box center [414, 104] width 116 height 11
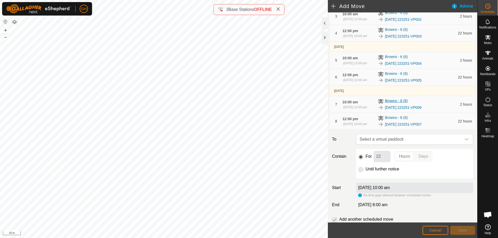
scroll to position [130, 0]
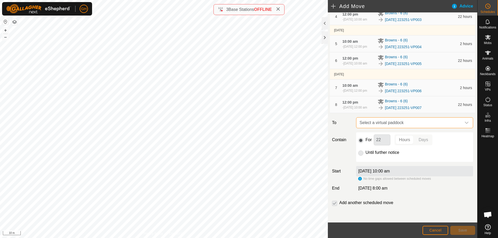
click at [406, 128] on span "Select a virtual paddock" at bounding box center [409, 123] width 104 height 10
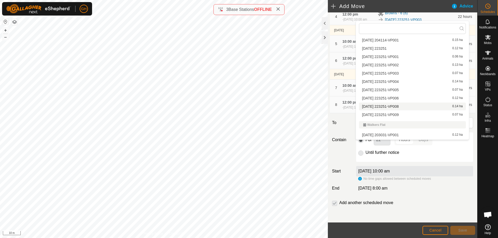
scroll to position [109, 0]
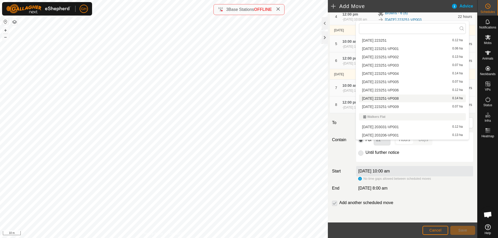
click at [400, 98] on li "[DATE] 223251-VP008 0.14 ha" at bounding box center [412, 99] width 107 height 8
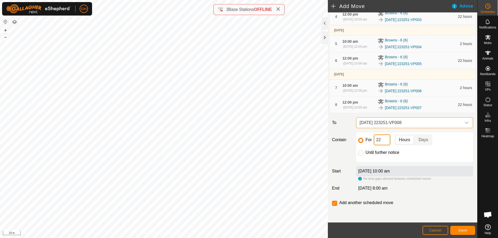
click at [386, 145] on input "22" at bounding box center [381, 140] width 17 height 11
click at [464, 228] on button "Save" at bounding box center [462, 230] width 25 height 9
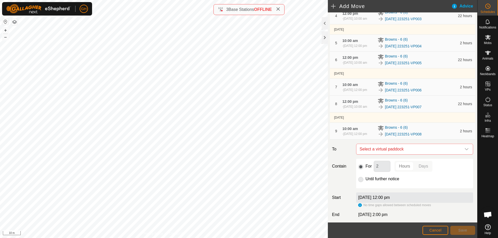
scroll to position [130, 0]
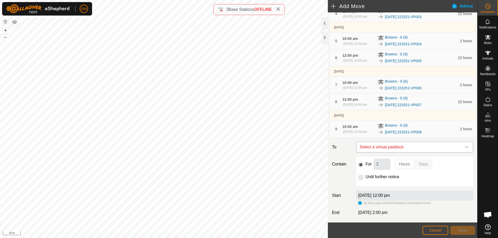
drag, startPoint x: 423, startPoint y: 175, endPoint x: 423, endPoint y: 171, distance: 3.7
click at [423, 152] on span "Select a virtual paddock" at bounding box center [409, 147] width 104 height 10
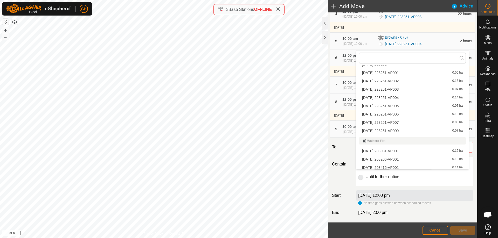
scroll to position [135, 0]
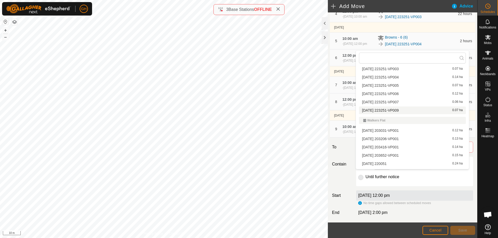
click at [409, 112] on li "[DATE] 223251-VP009 0.07 ha" at bounding box center [412, 111] width 107 height 8
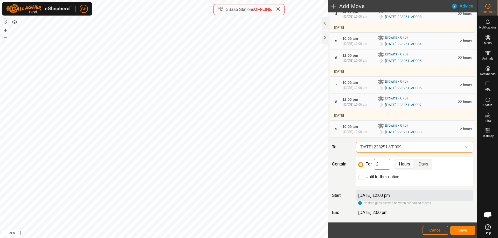
click at [385, 170] on input "2" at bounding box center [381, 164] width 17 height 11
type input "22"
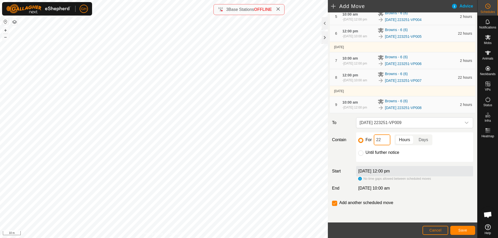
scroll to position [181, 0]
click at [332, 203] on input "checkbox" at bounding box center [334, 203] width 5 height 5
checkbox input "false"
click at [462, 228] on button "Save" at bounding box center [462, 230] width 25 height 9
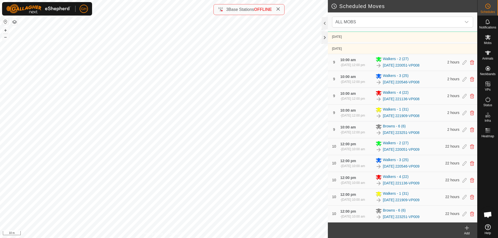
scroll to position [1061, 0]
